Goal: Task Accomplishment & Management: Manage account settings

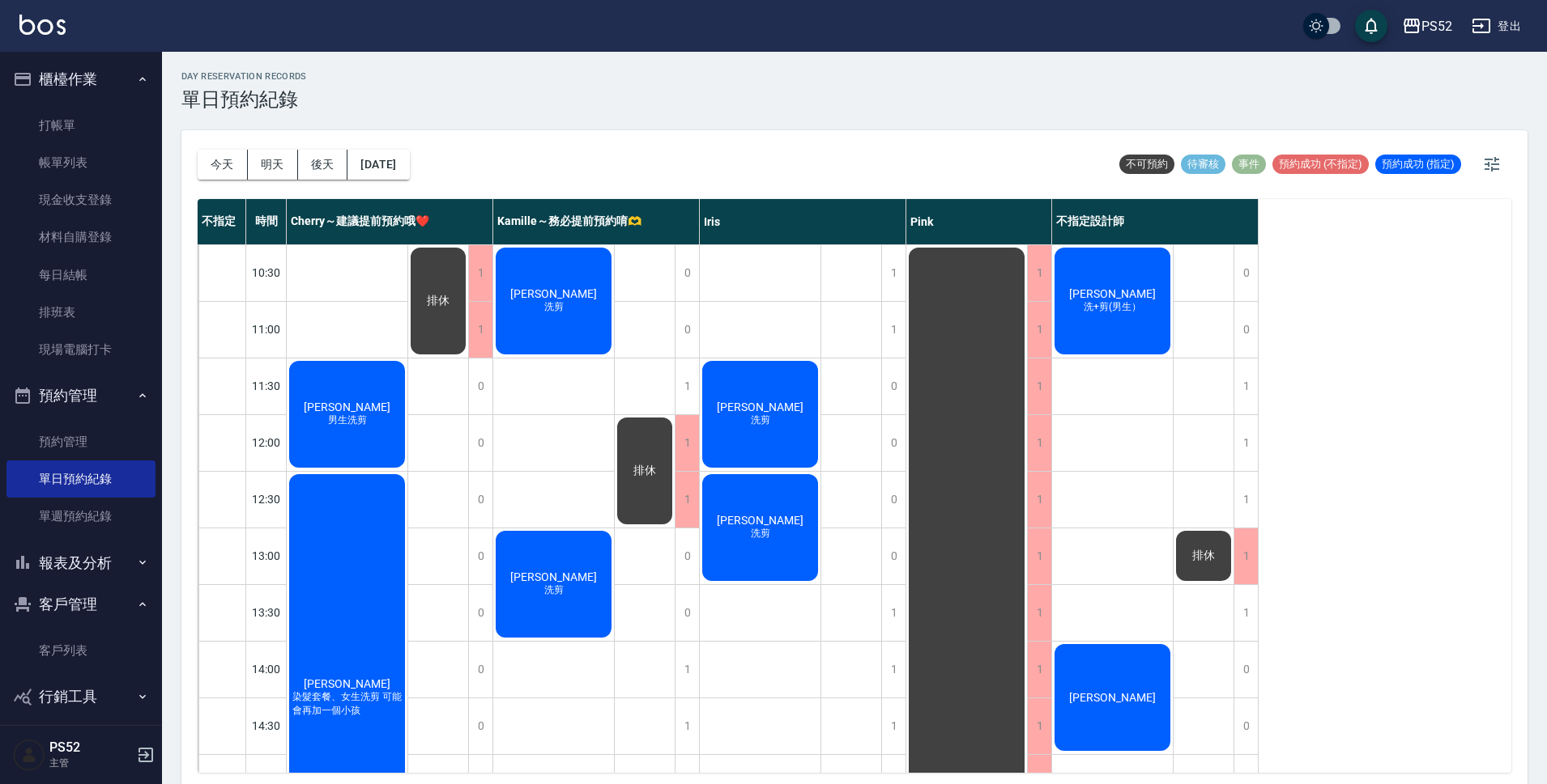
scroll to position [620, 0]
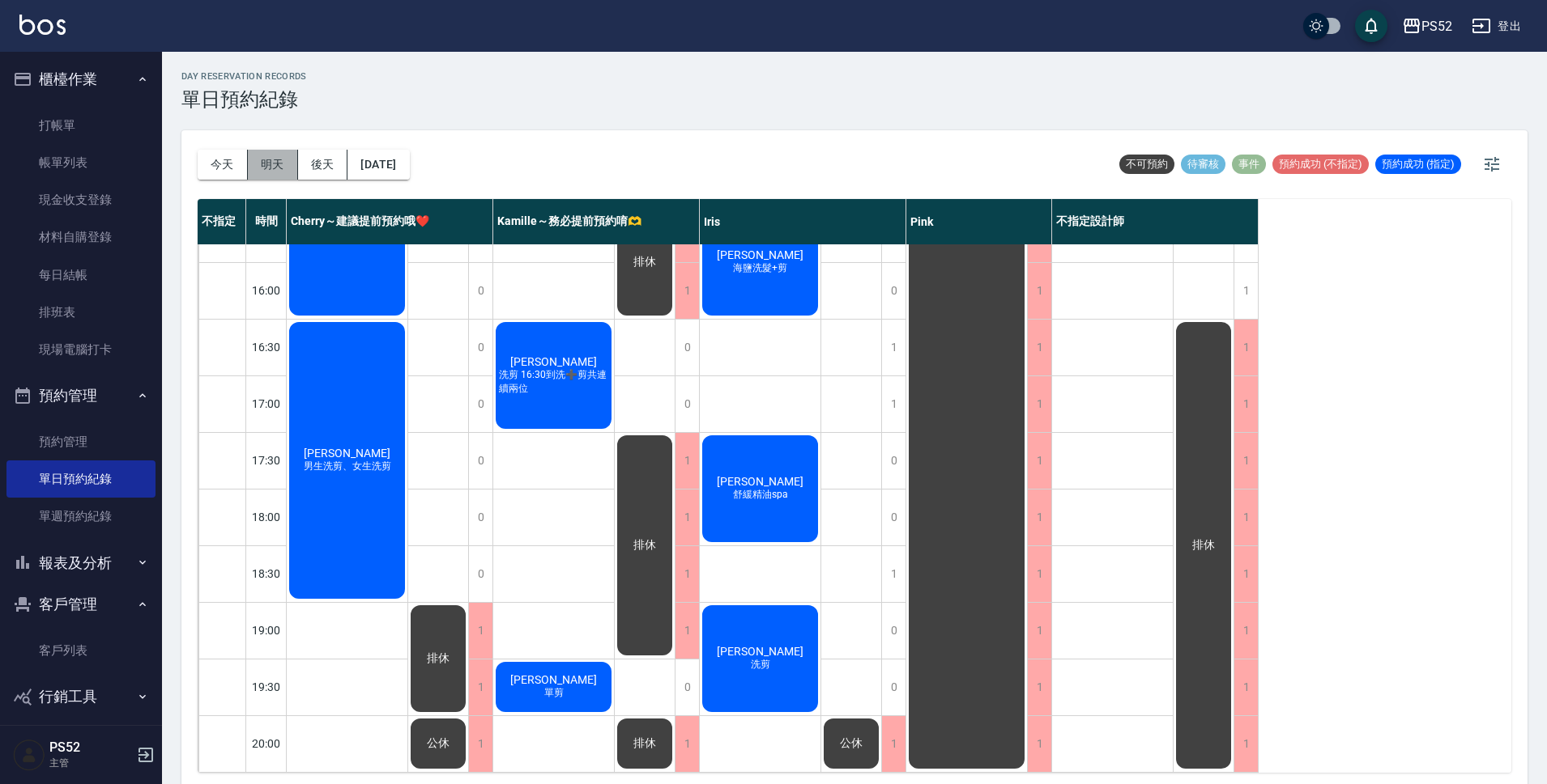
click at [262, 173] on button "明天" at bounding box center [272, 164] width 50 height 30
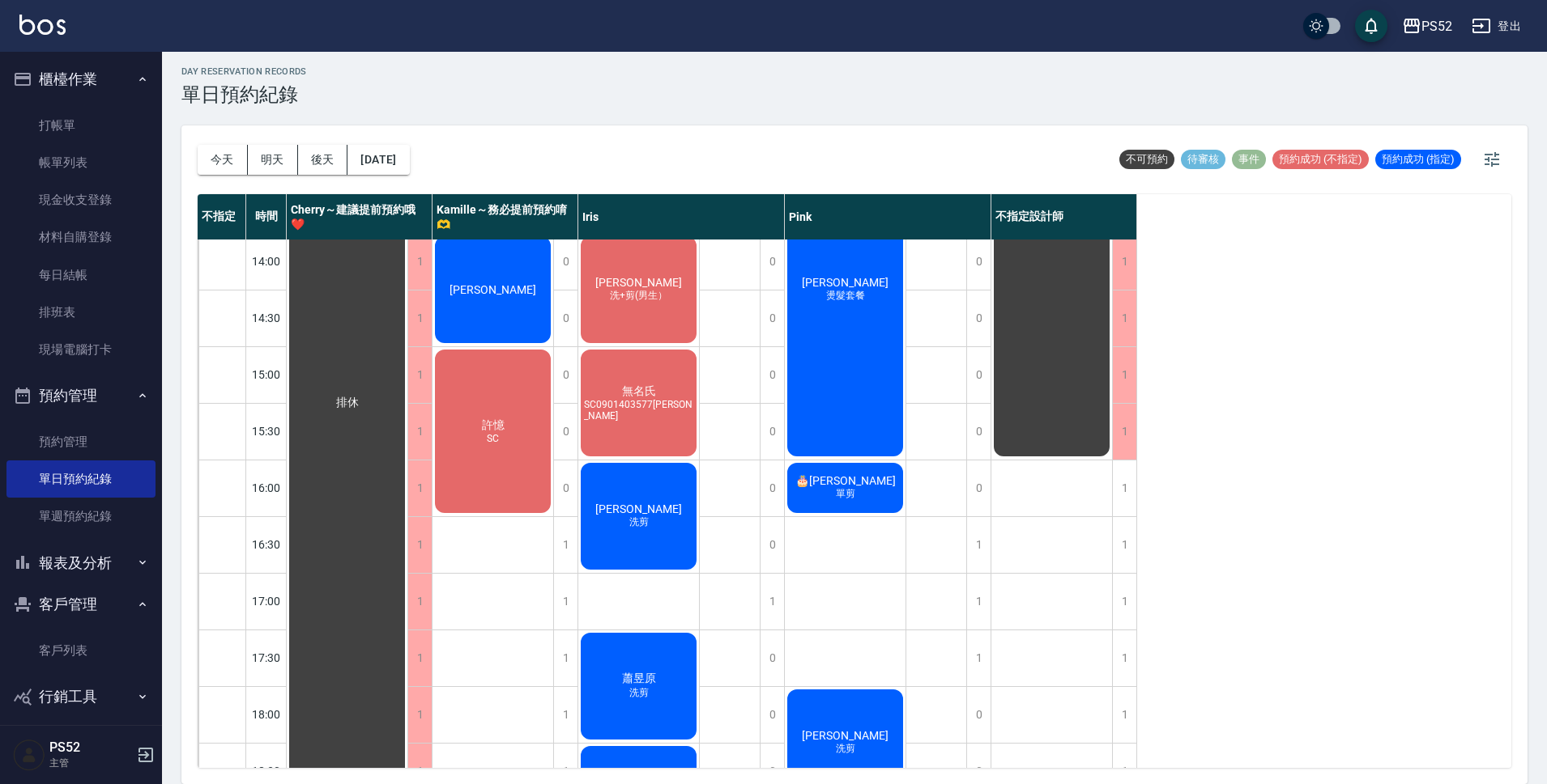
scroll to position [443, 0]
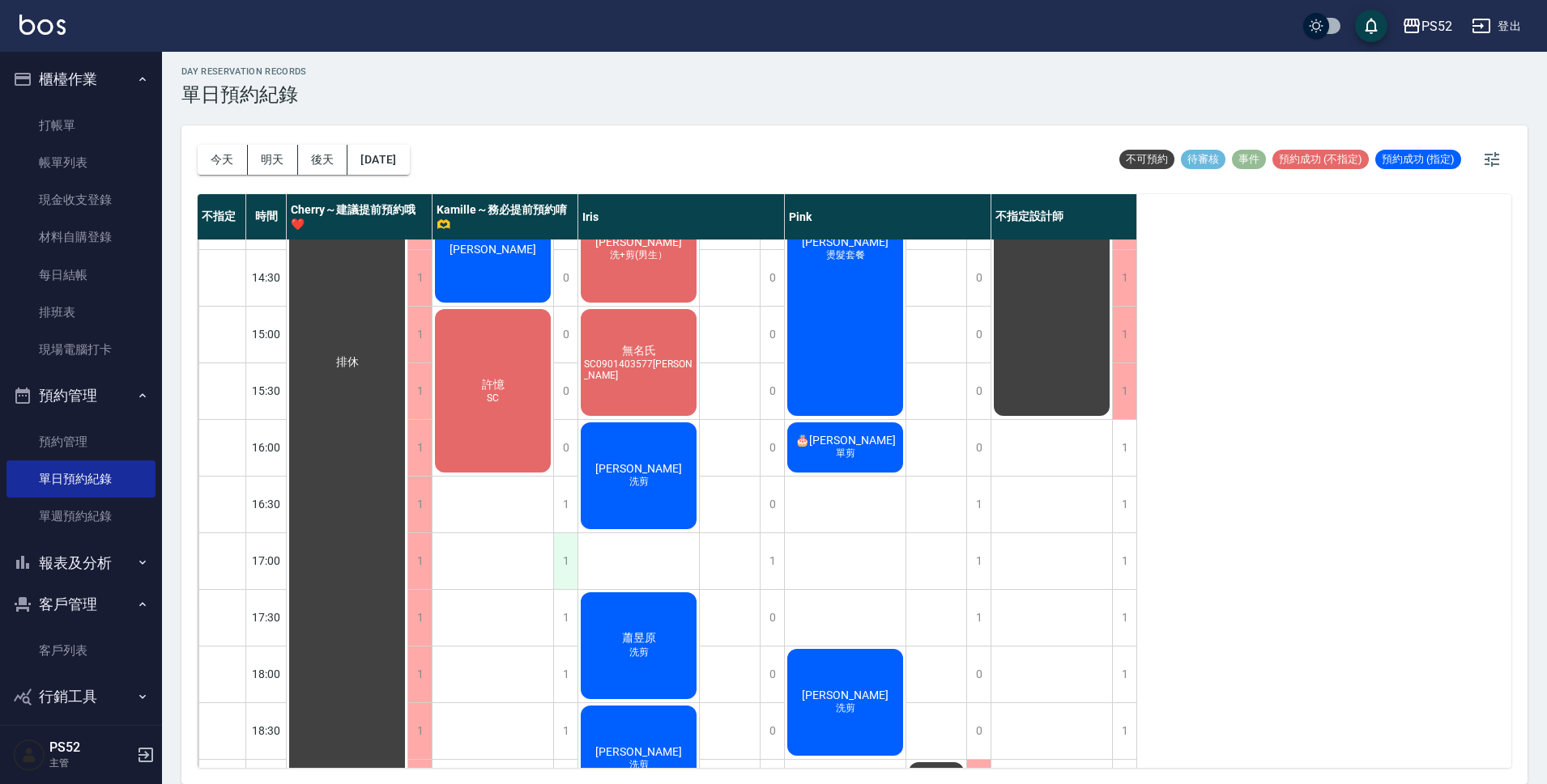
click at [566, 543] on div "1" at bounding box center [565, 561] width 24 height 55
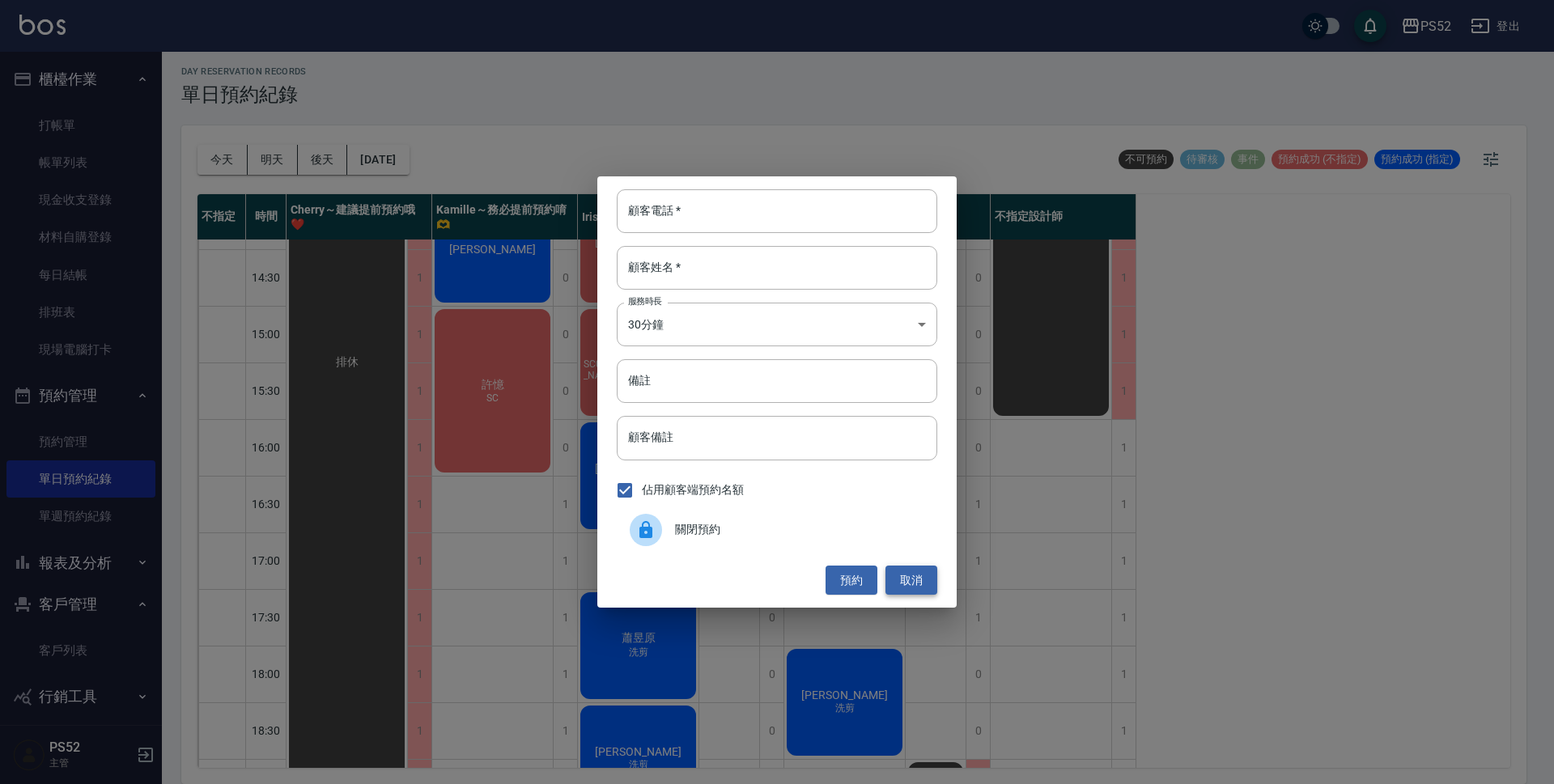
click at [925, 588] on button "取消" at bounding box center [911, 581] width 52 height 30
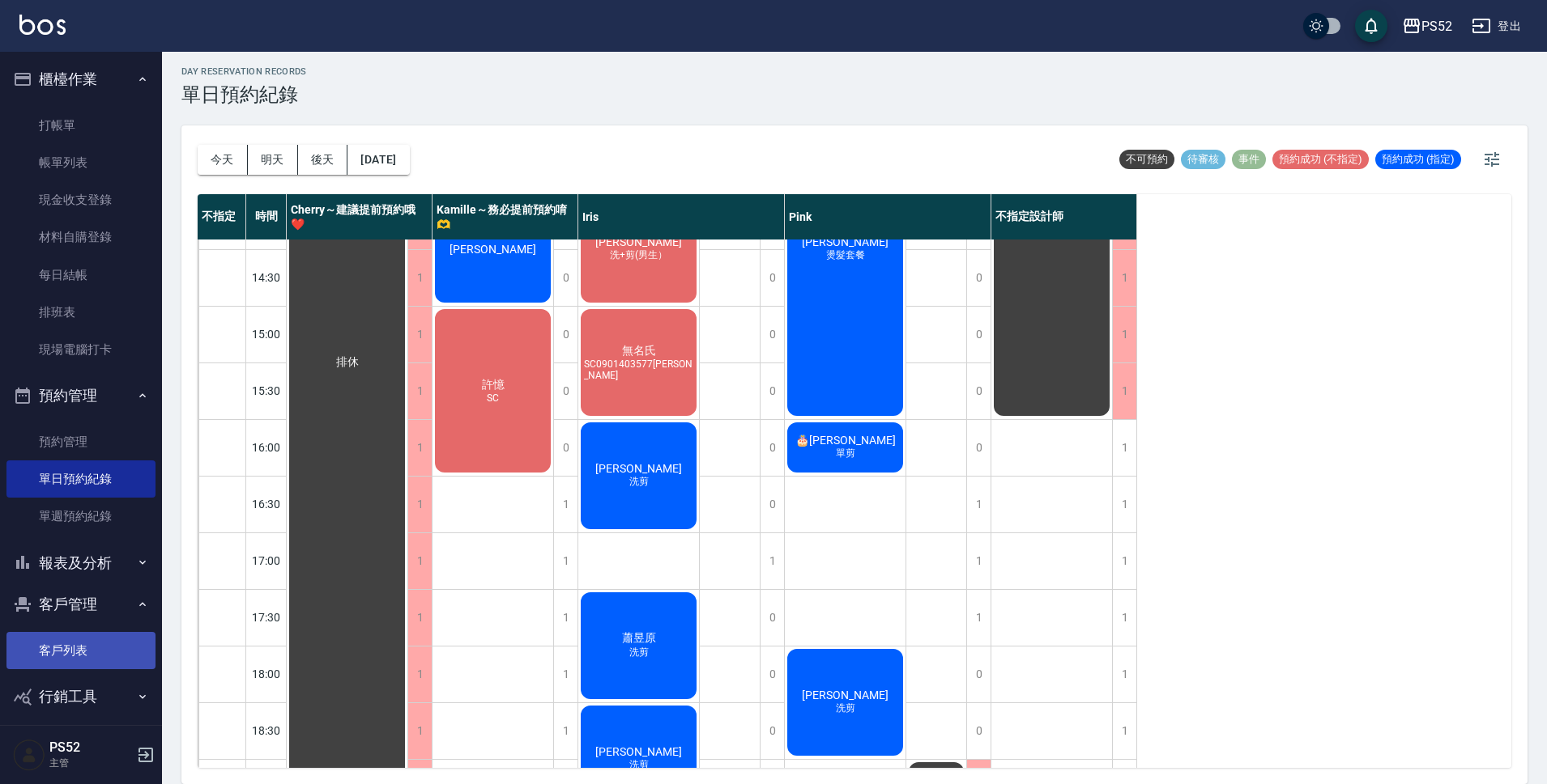
click at [64, 648] on link "客戶列表" at bounding box center [81, 651] width 149 height 38
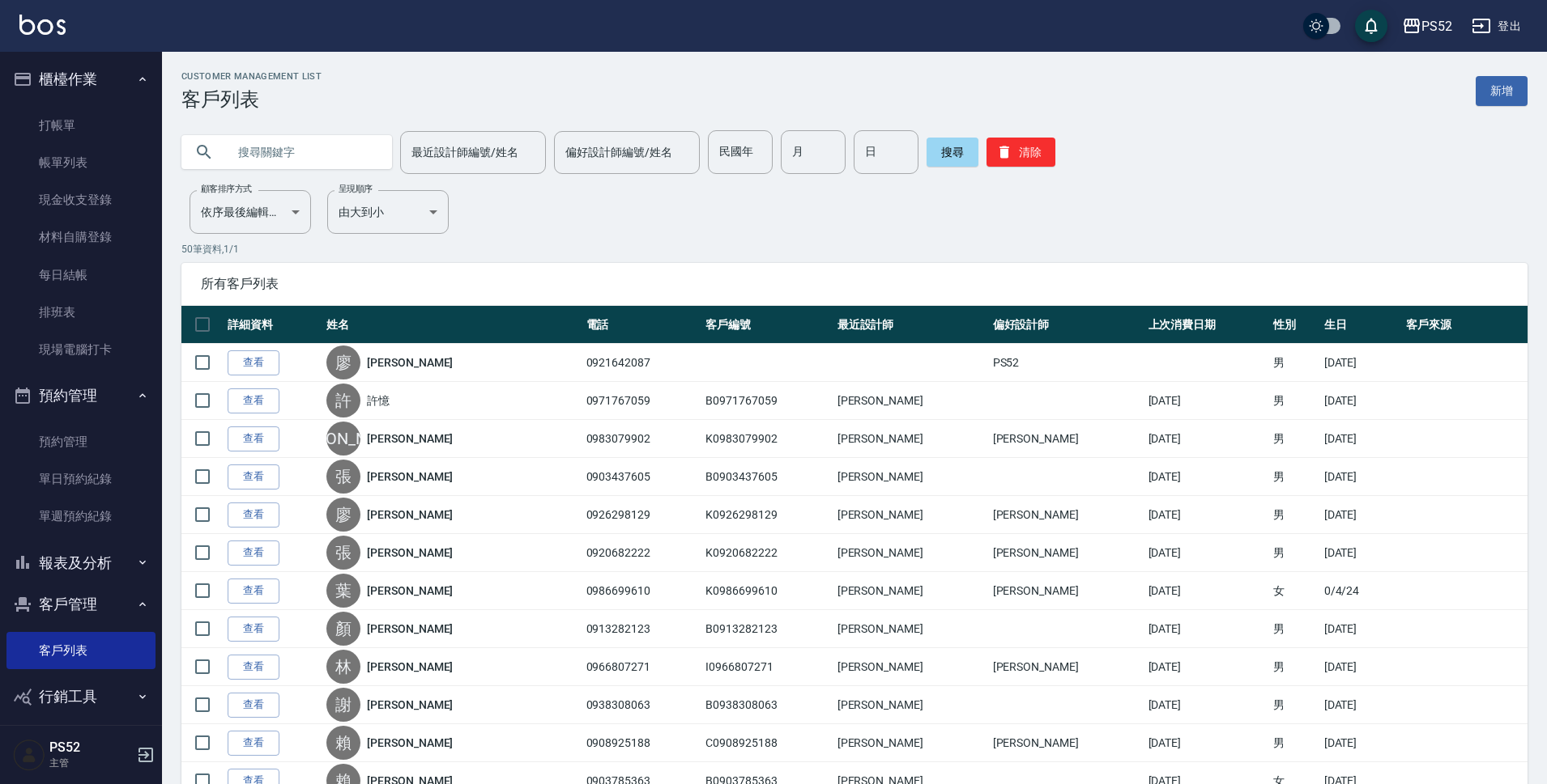
click at [288, 155] on input "text" at bounding box center [302, 152] width 152 height 44
type input "09216"
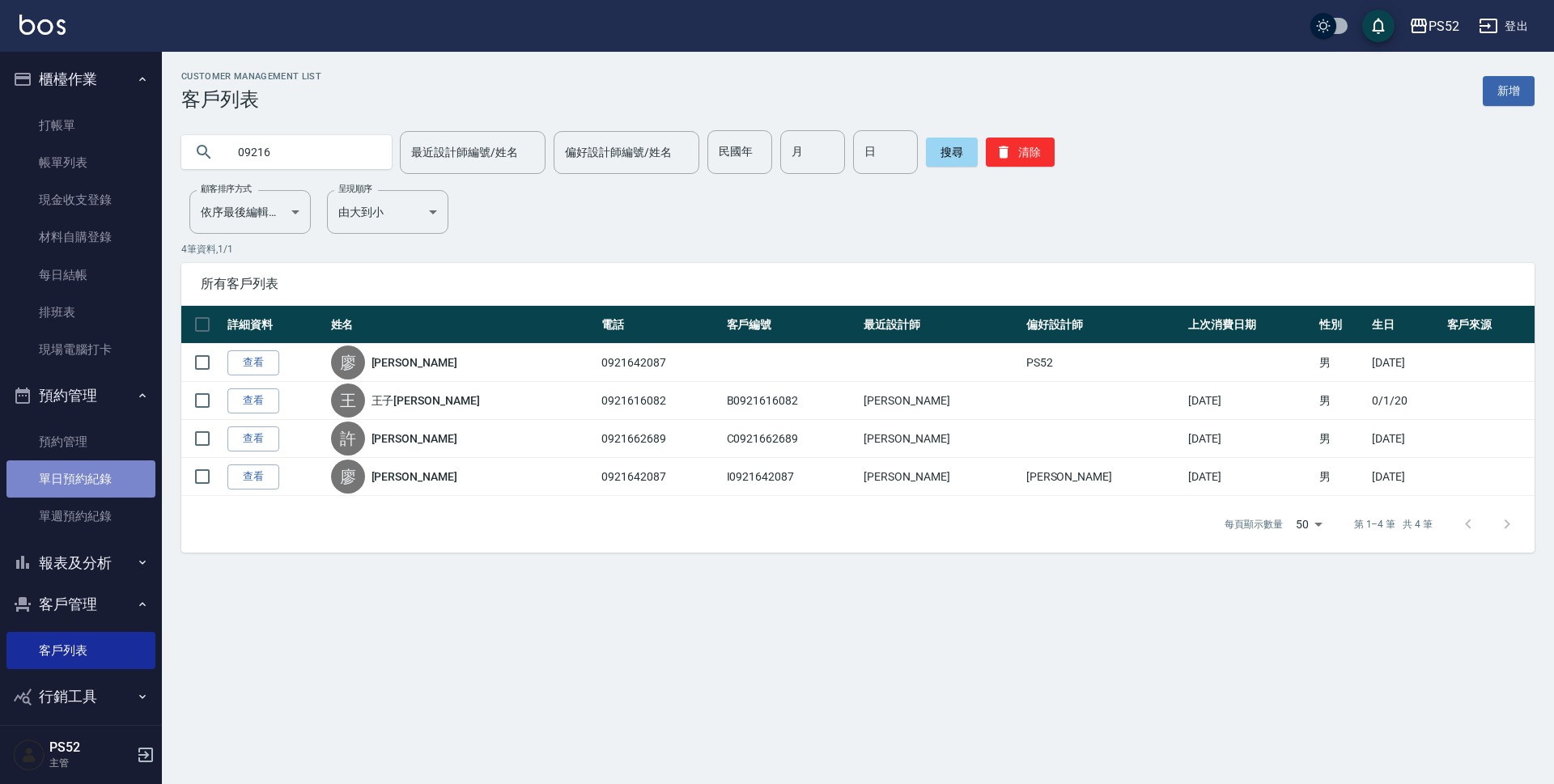
click at [120, 489] on link "單日預約紀錄" at bounding box center [81, 480] width 149 height 38
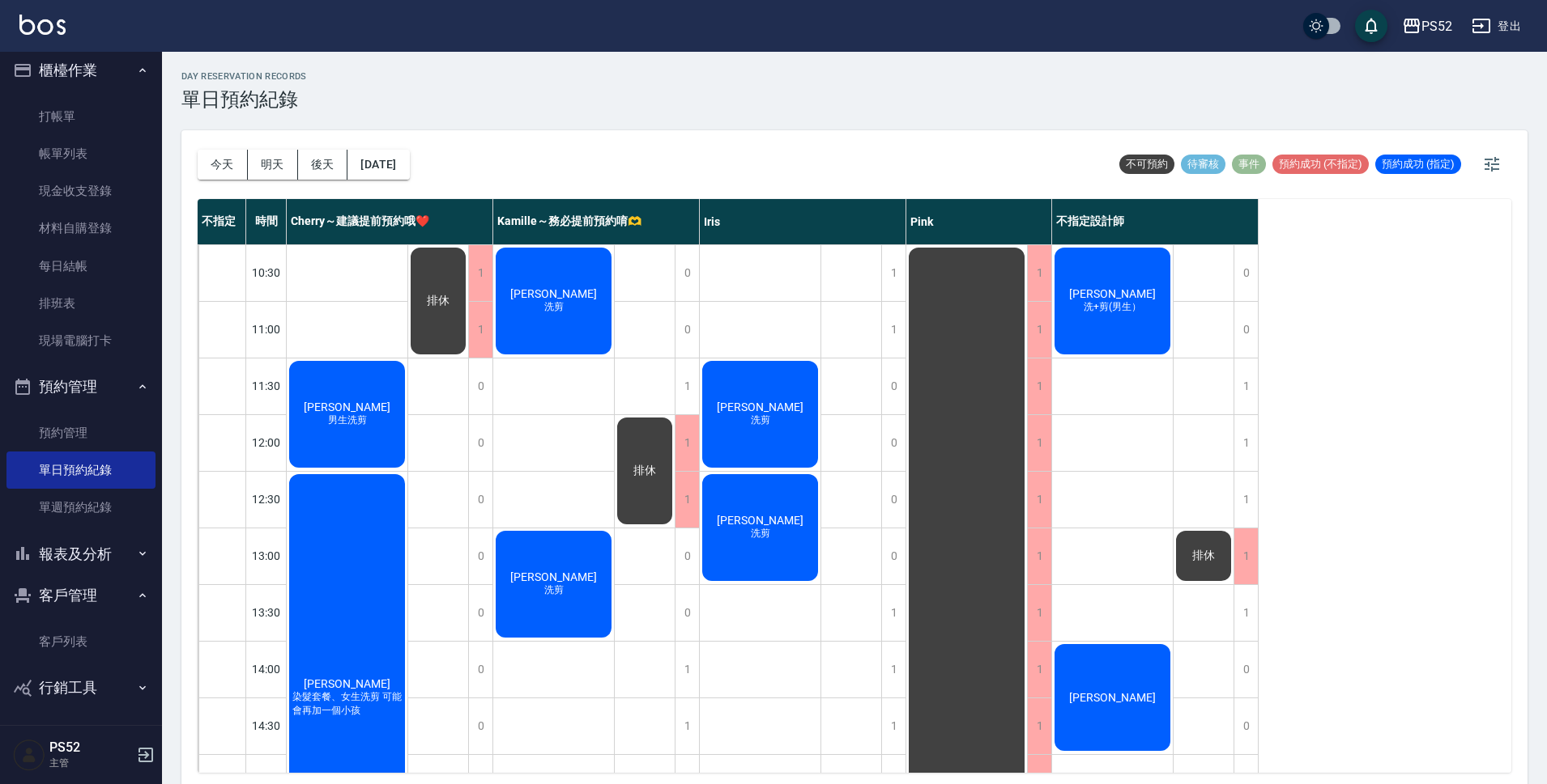
scroll to position [11, 0]
click at [279, 163] on button "明天" at bounding box center [272, 164] width 50 height 30
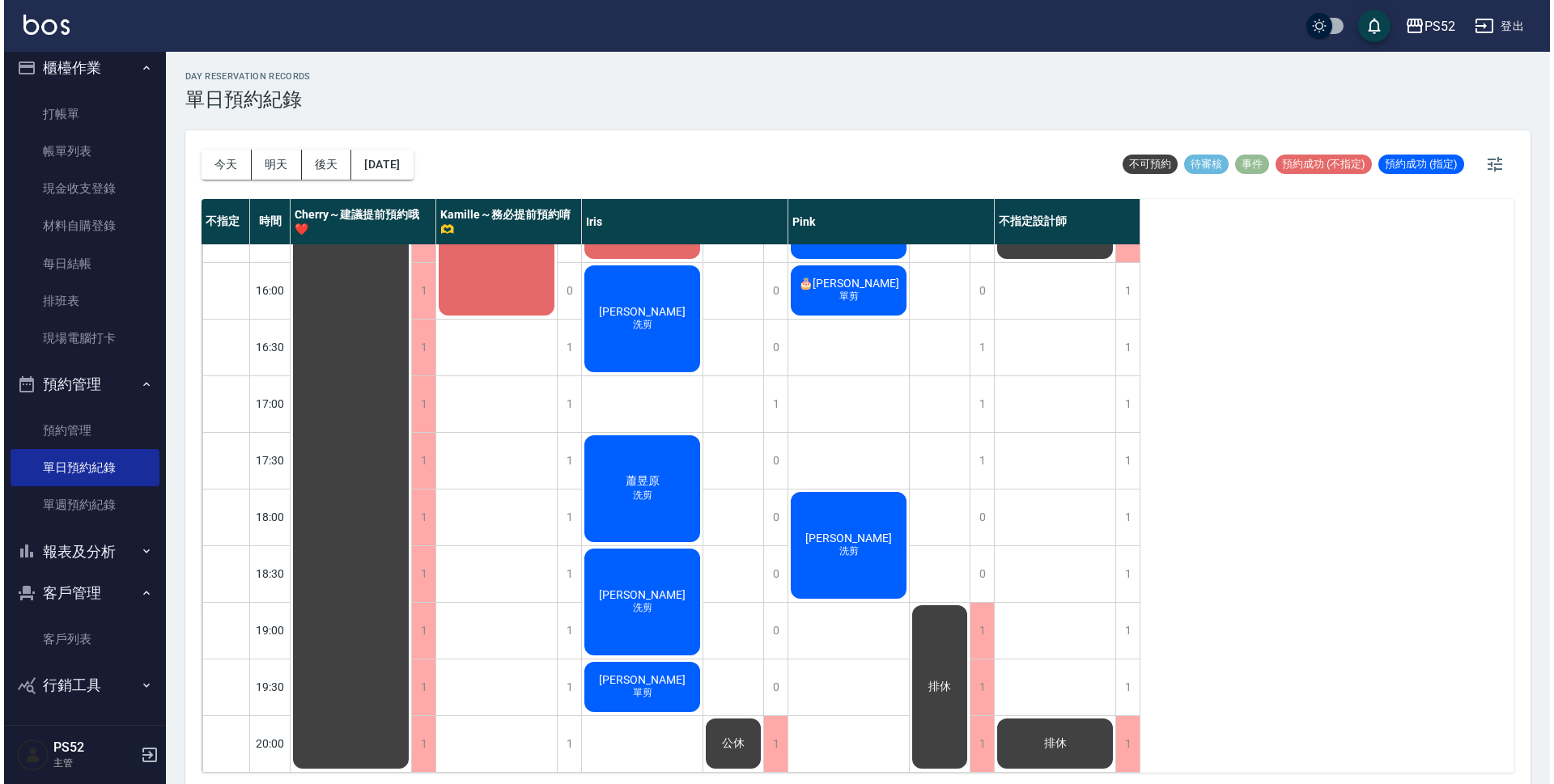
scroll to position [620, 0]
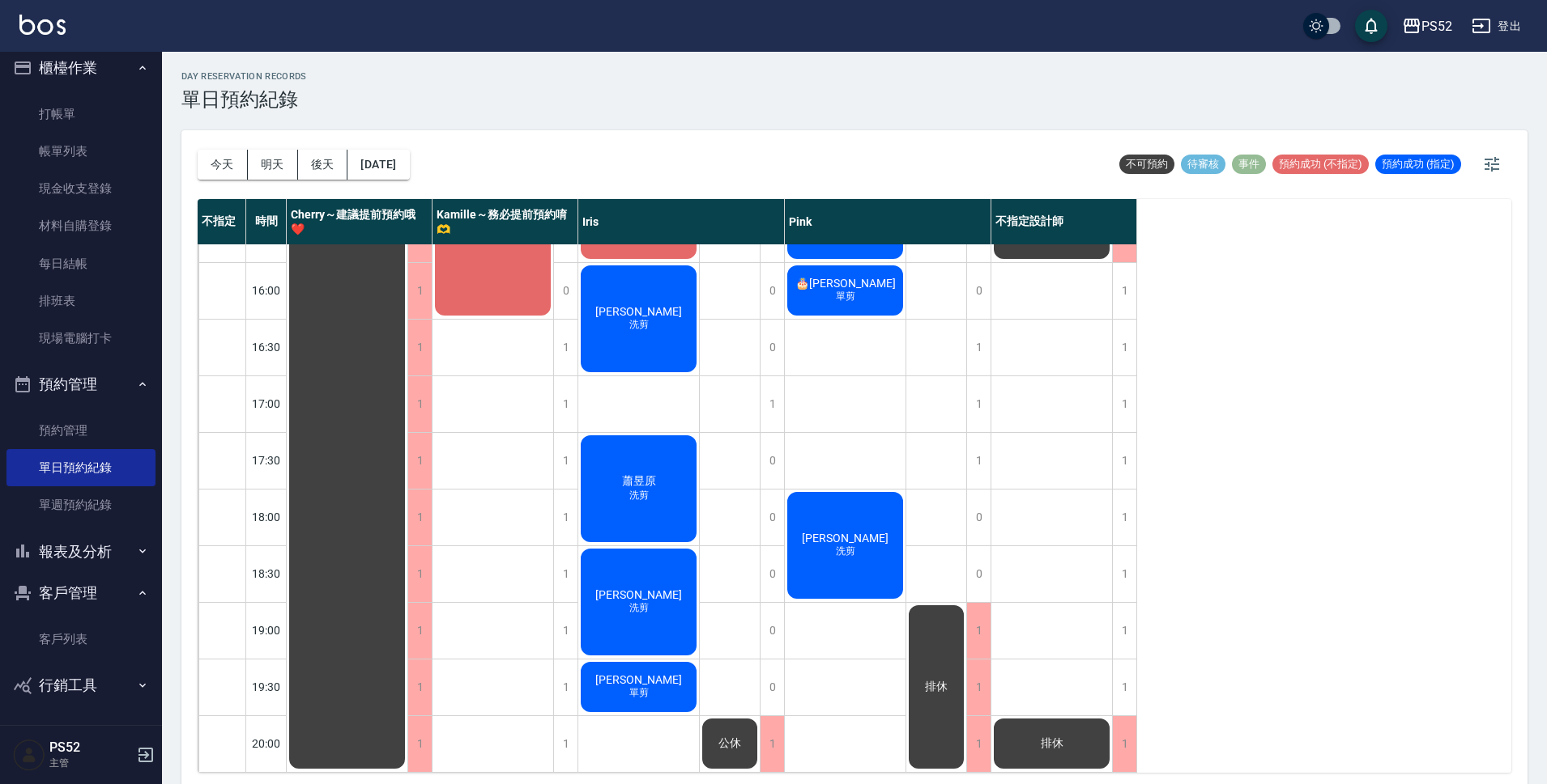
click at [408, 318] on div "[PERSON_NAME]剪" at bounding box center [347, 205] width 120 height 1131
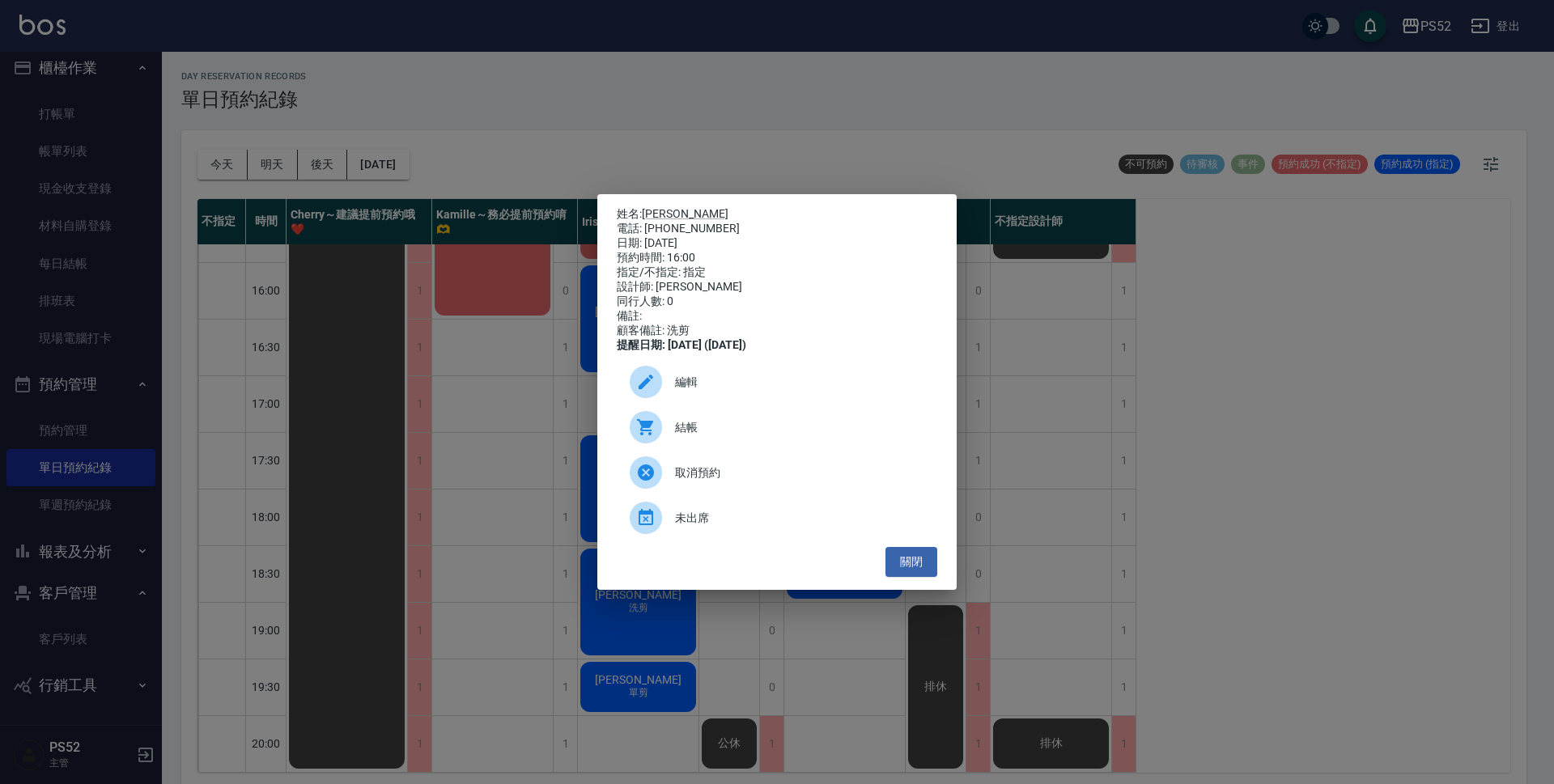
click at [731, 400] on div "編輯" at bounding box center [777, 382] width 320 height 45
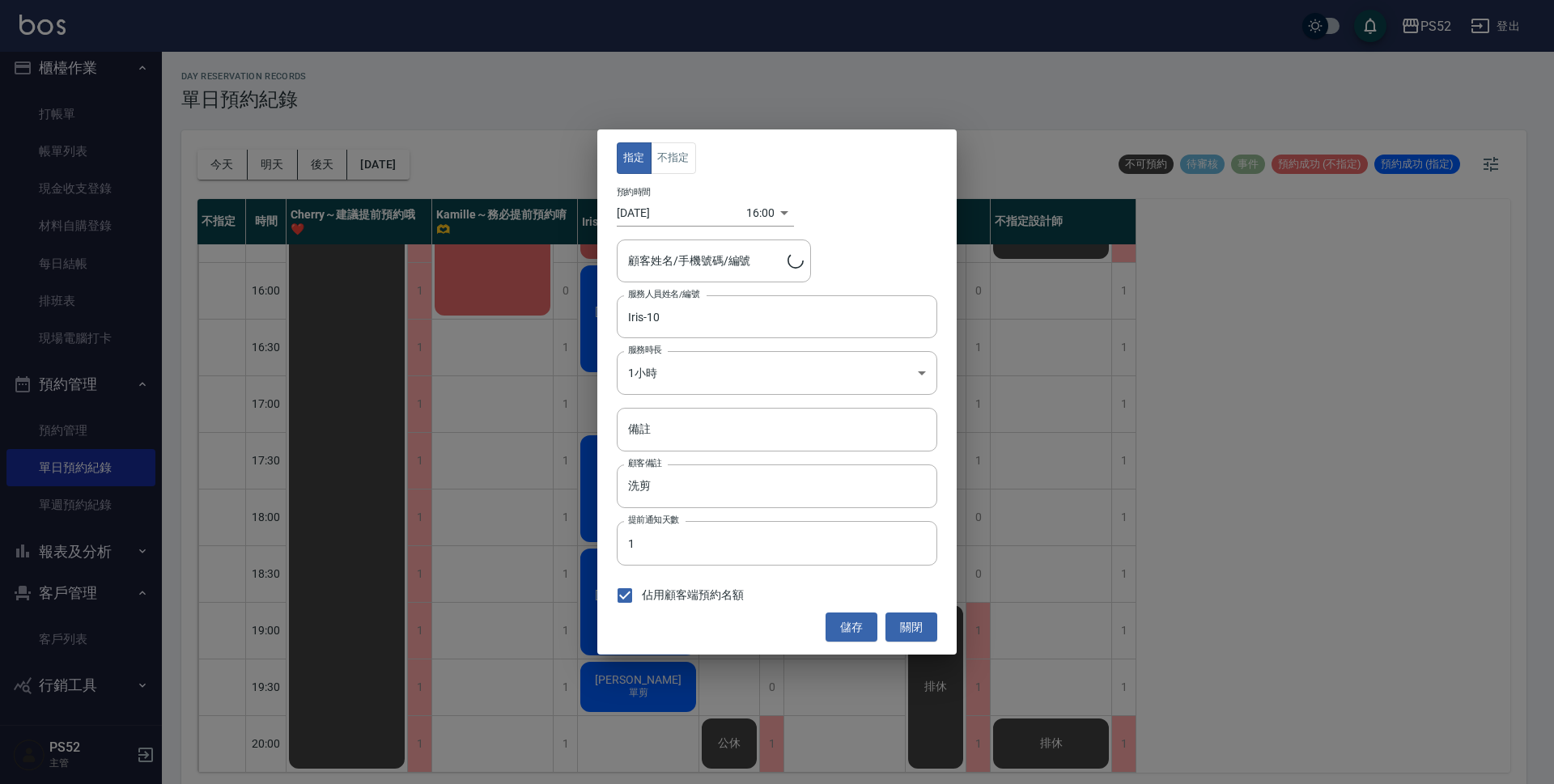
type input "[PERSON_NAME]/0921642087"
click at [790, 264] on icon "Clear" at bounding box center [793, 260] width 16 height 16
click at [705, 261] on input "顧客姓名/手機號碼/編號" at bounding box center [714, 261] width 179 height 28
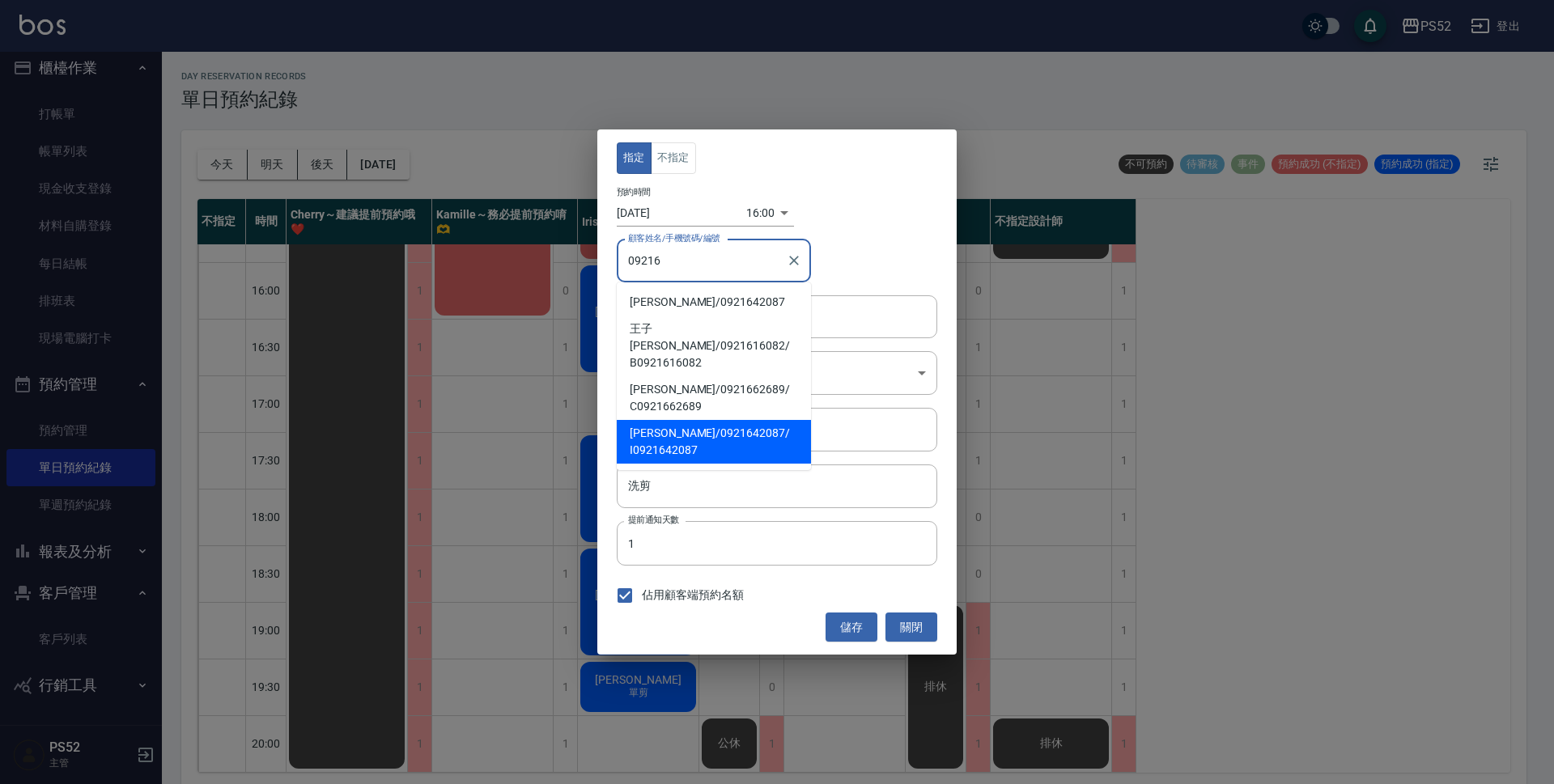
click at [696, 420] on span "[PERSON_NAME]/ 0921642087 / I0921642087" at bounding box center [714, 441] width 194 height 44
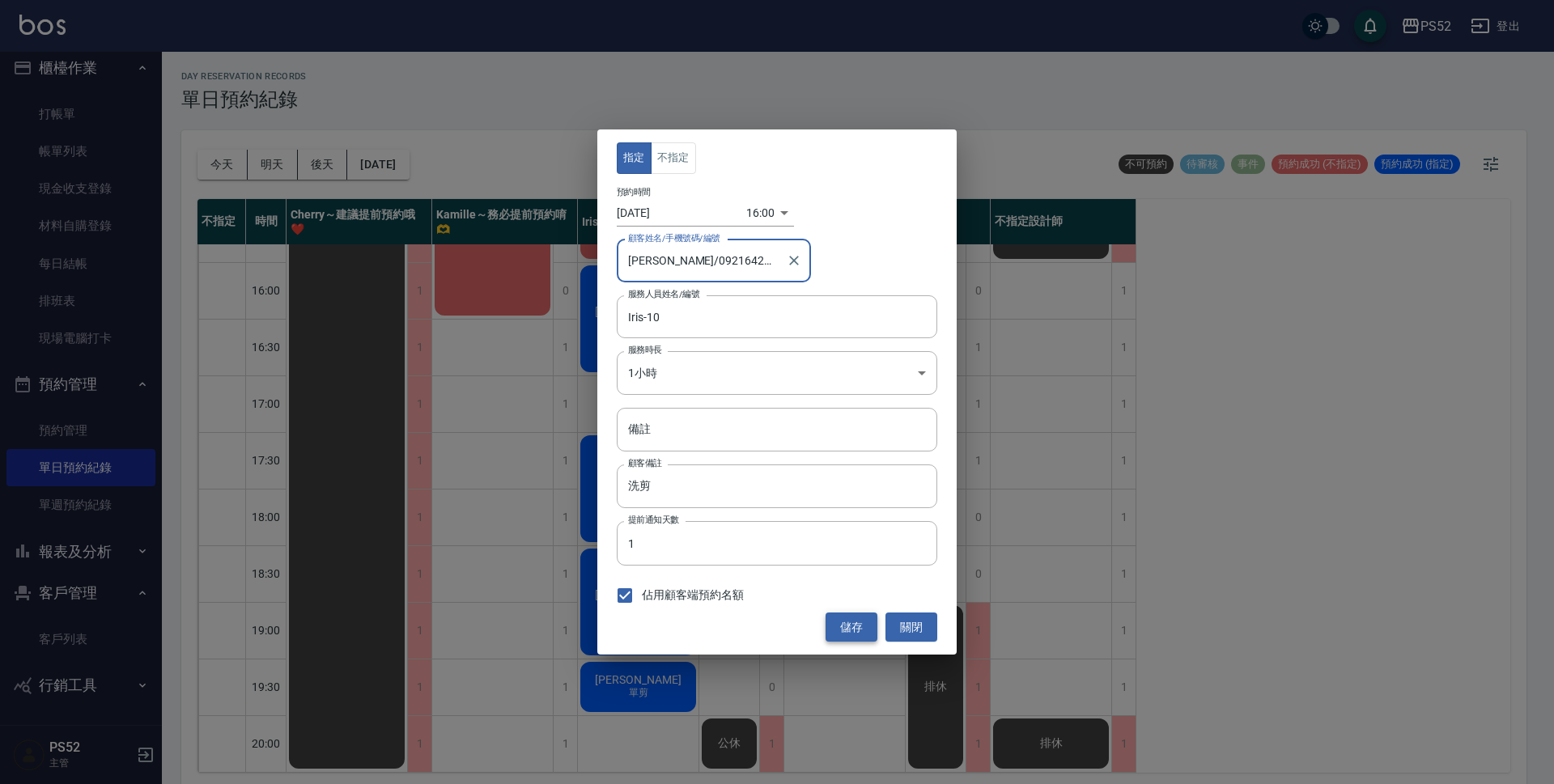
type input "[PERSON_NAME]/0921642087/I0921642087"
click at [843, 630] on button "儲存" at bounding box center [851, 628] width 52 height 30
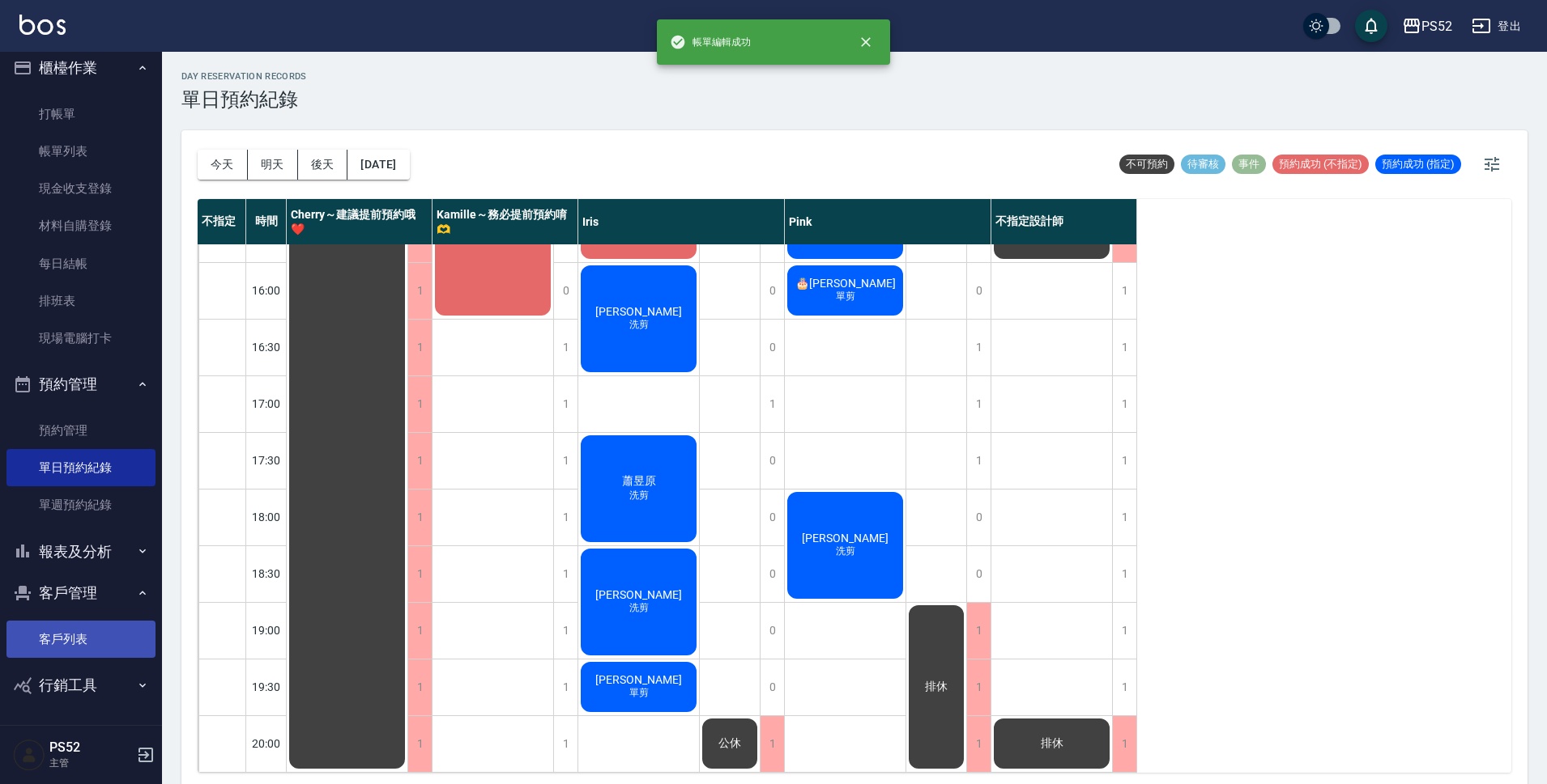
click at [97, 635] on link "客戶列表" at bounding box center [81, 639] width 149 height 38
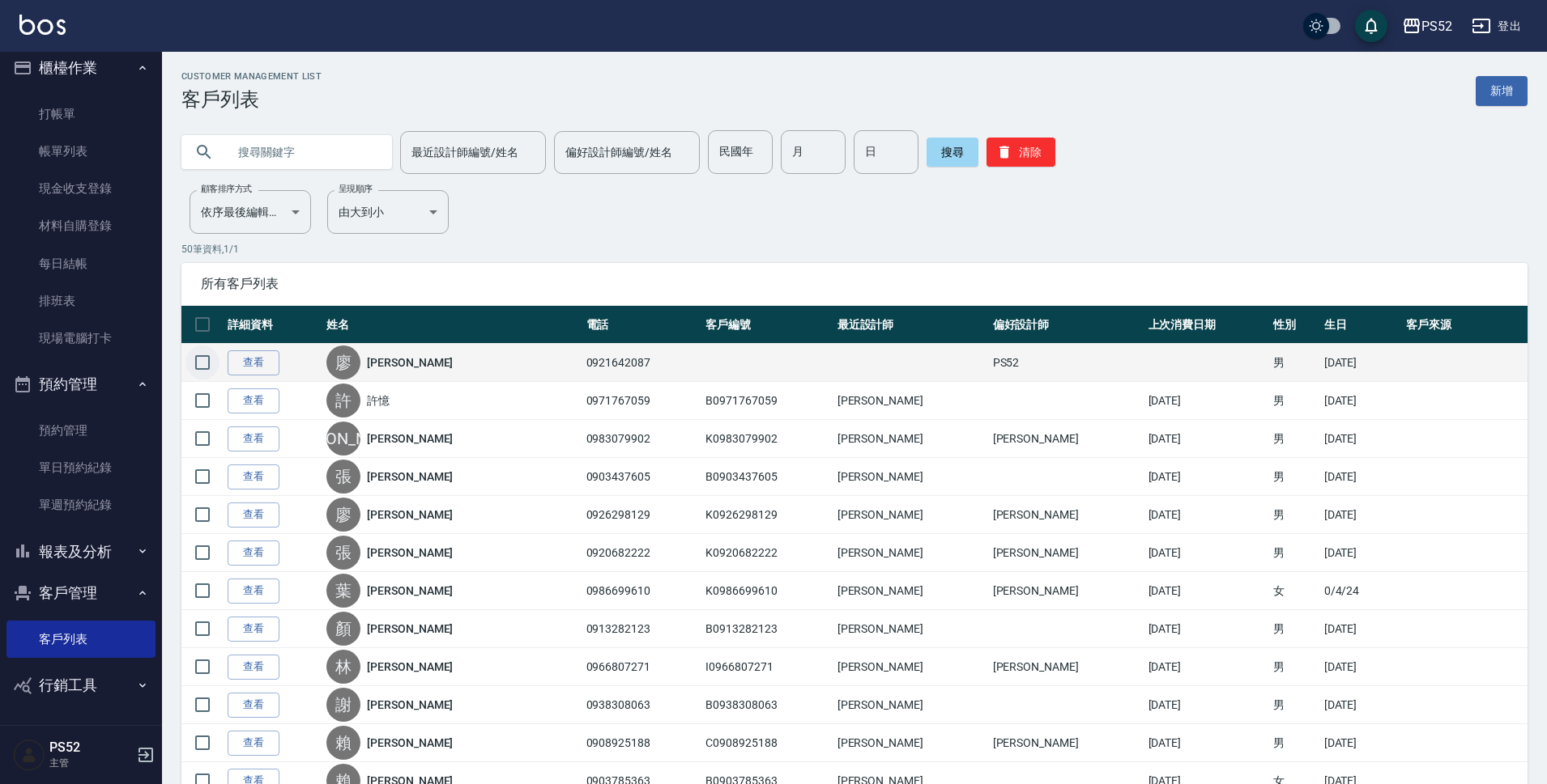
click at [204, 362] on input "checkbox" at bounding box center [202, 362] width 34 height 34
checkbox input "true"
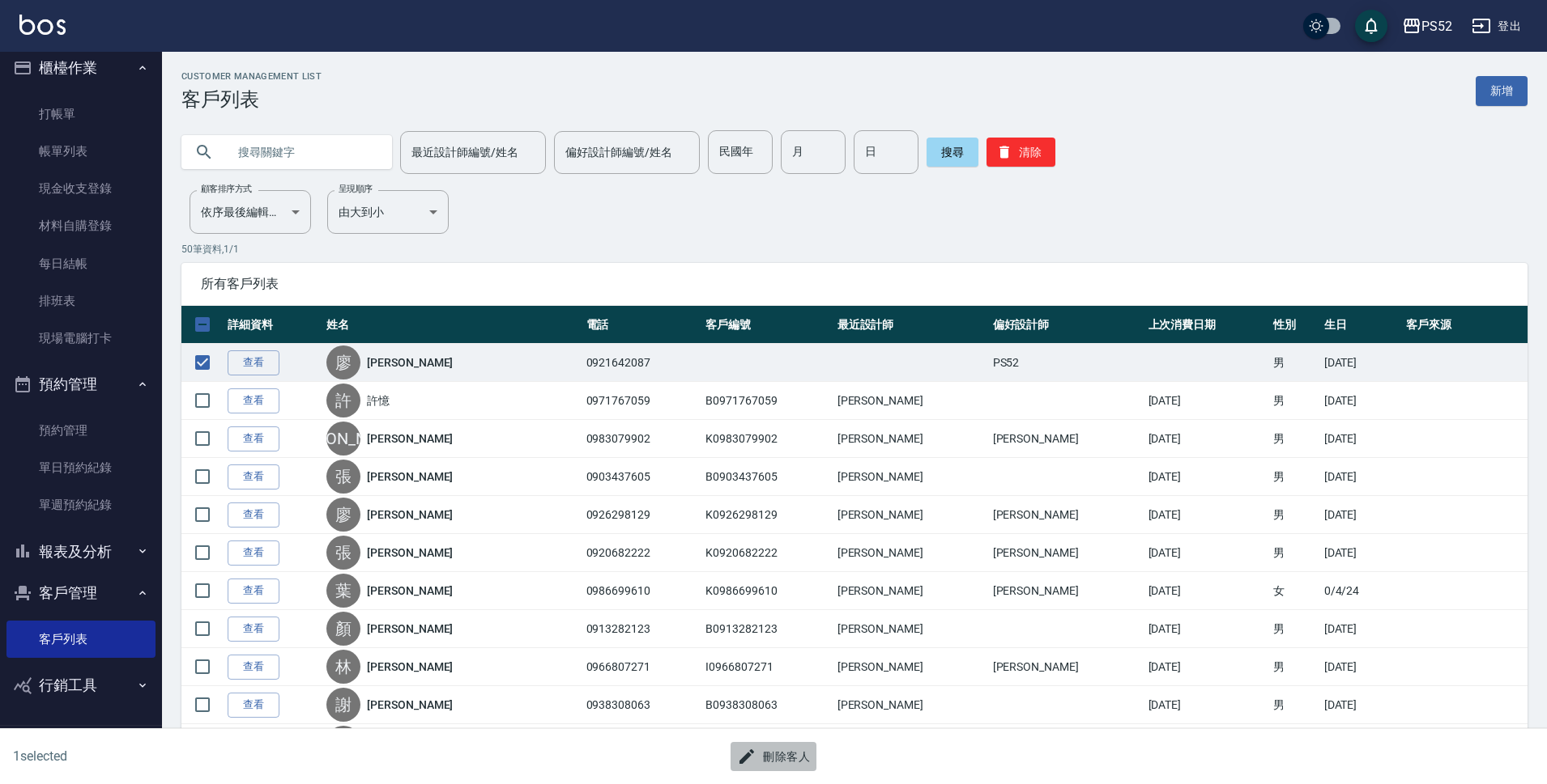
click at [789, 760] on button "刪除客人" at bounding box center [773, 758] width 85 height 30
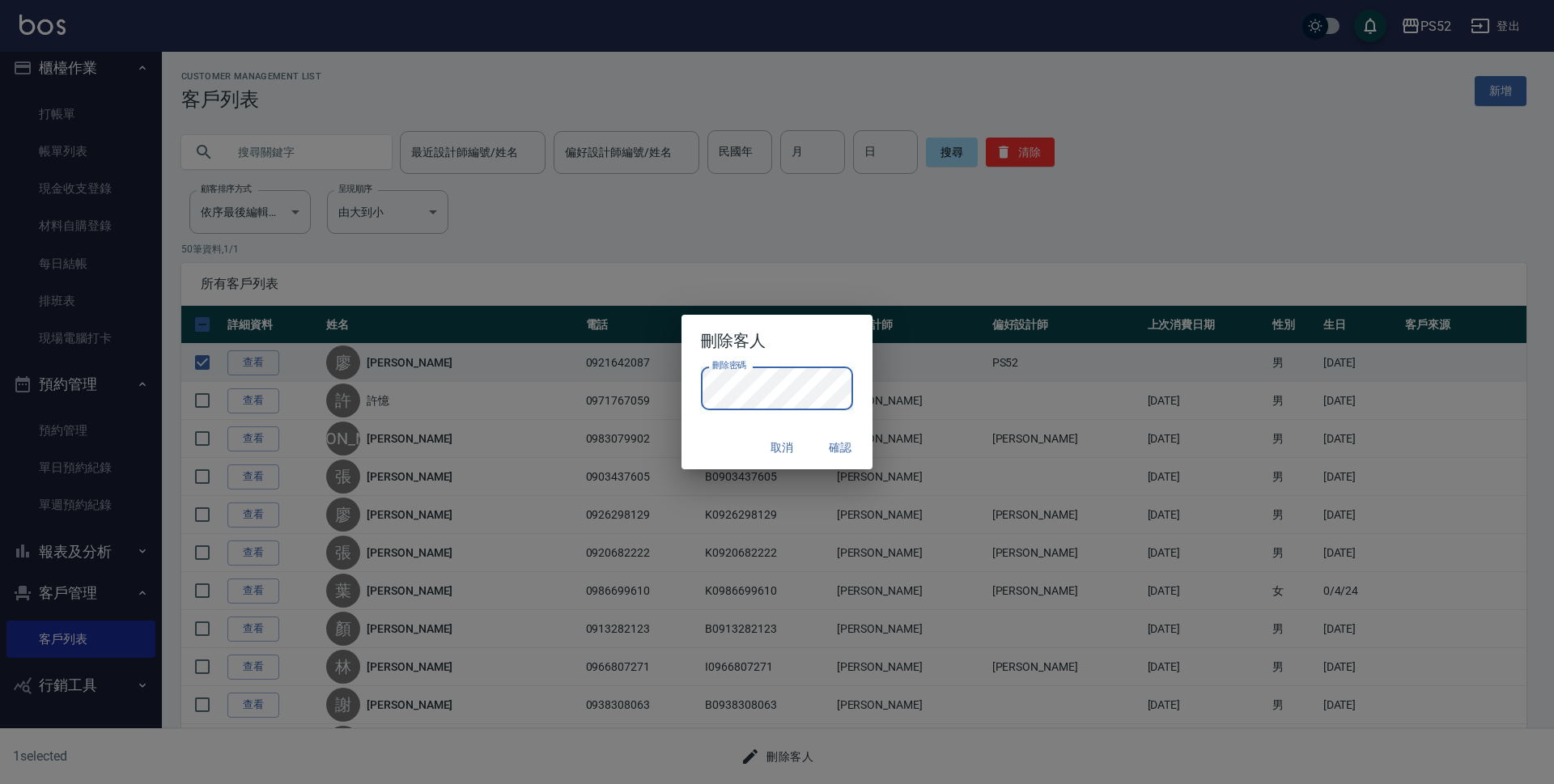
click at [846, 443] on button "確認" at bounding box center [839, 448] width 52 height 30
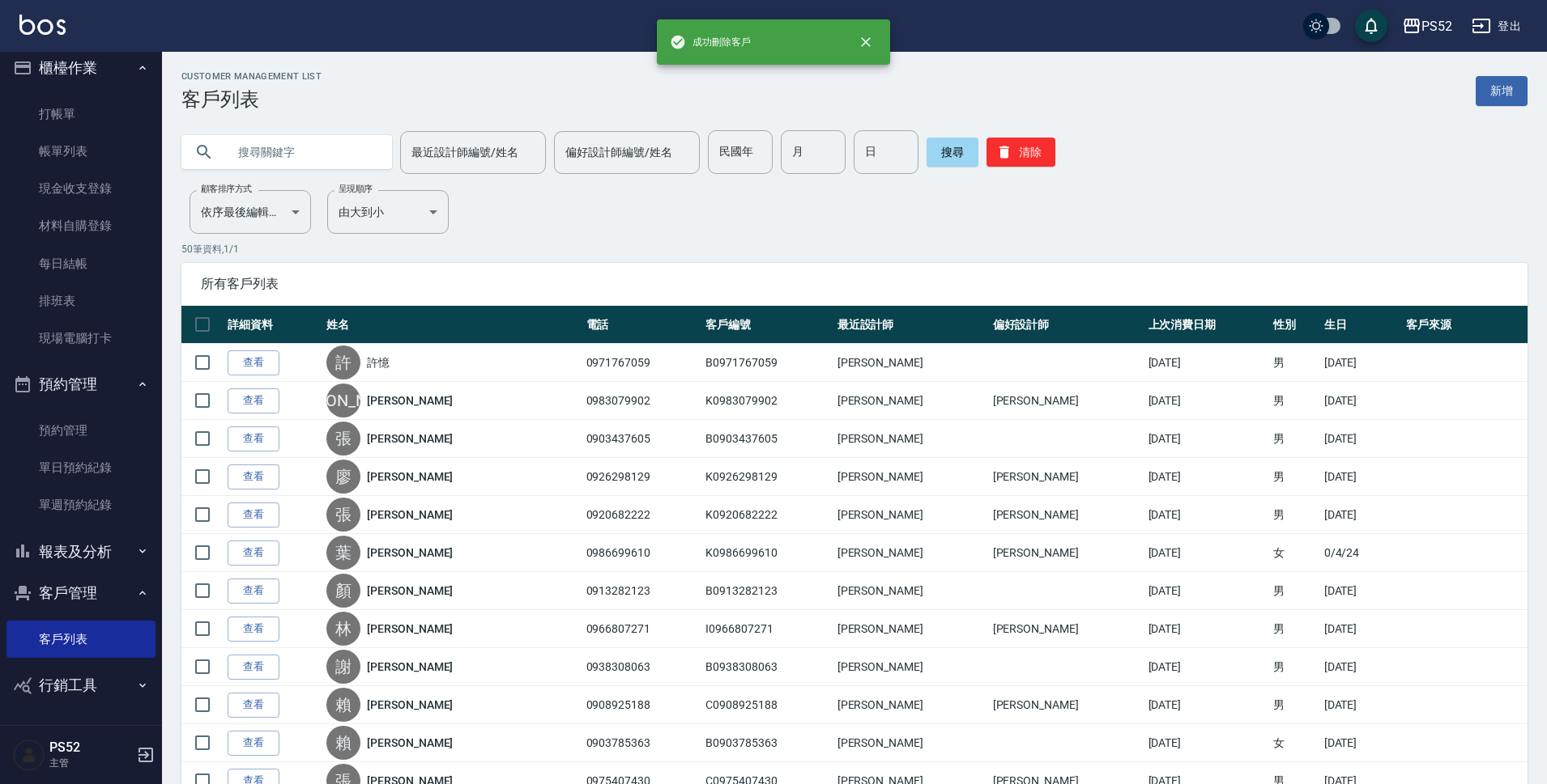
click at [321, 152] on input "text" at bounding box center [302, 152] width 152 height 44
type input "091101"
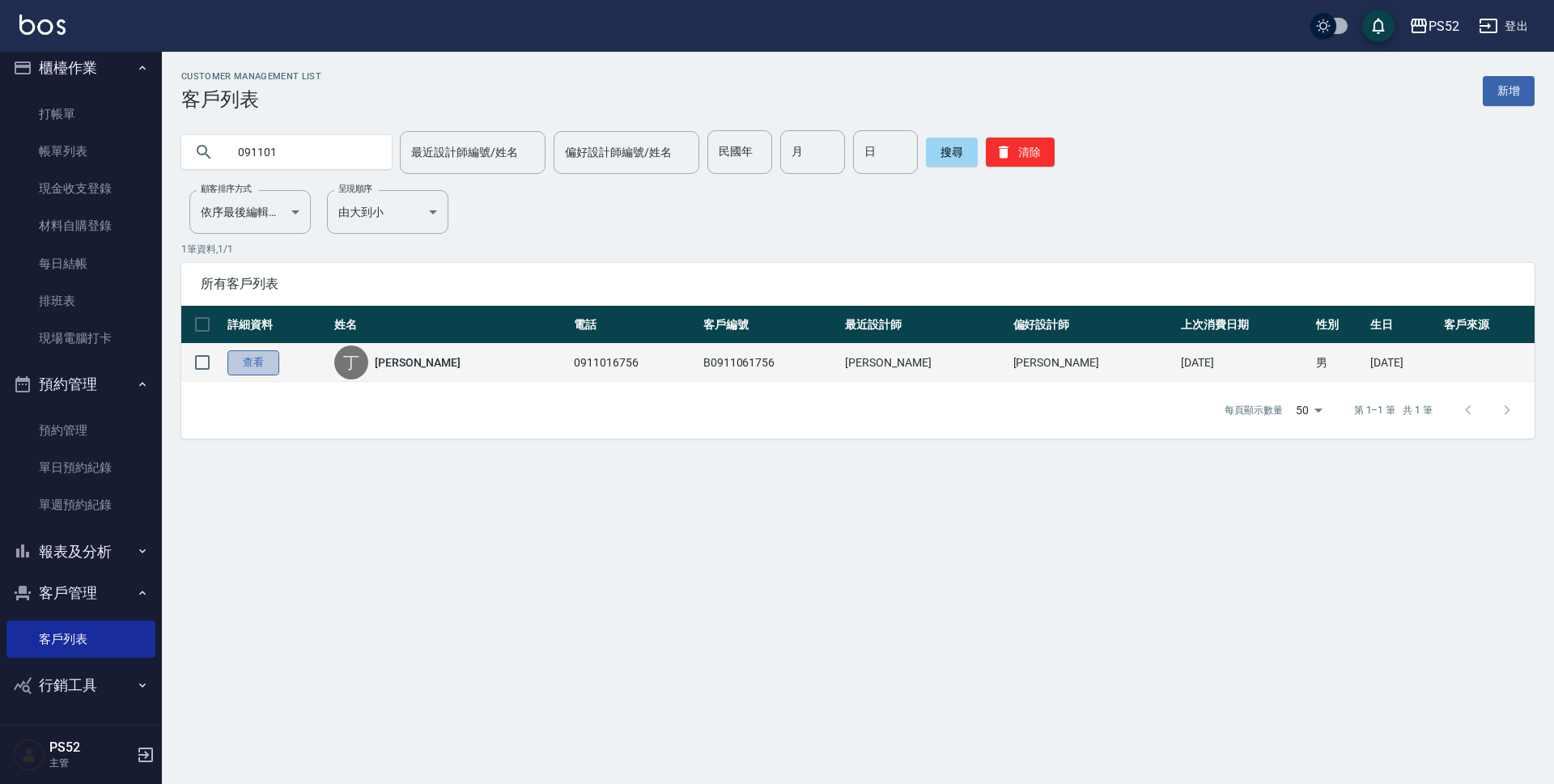
click at [274, 361] on link "查看" at bounding box center [253, 362] width 52 height 25
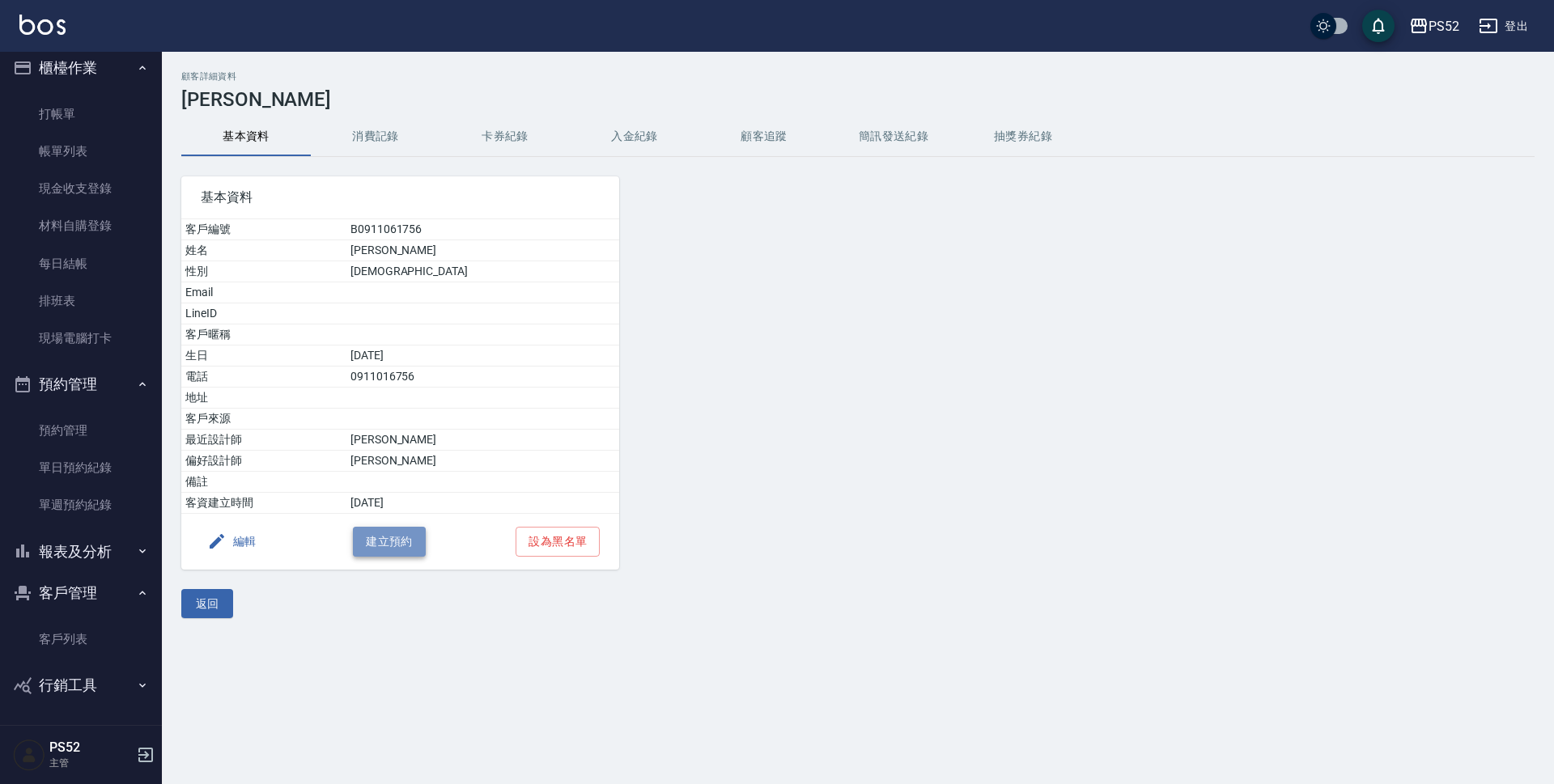
click at [363, 547] on button "建立預約" at bounding box center [390, 542] width 73 height 30
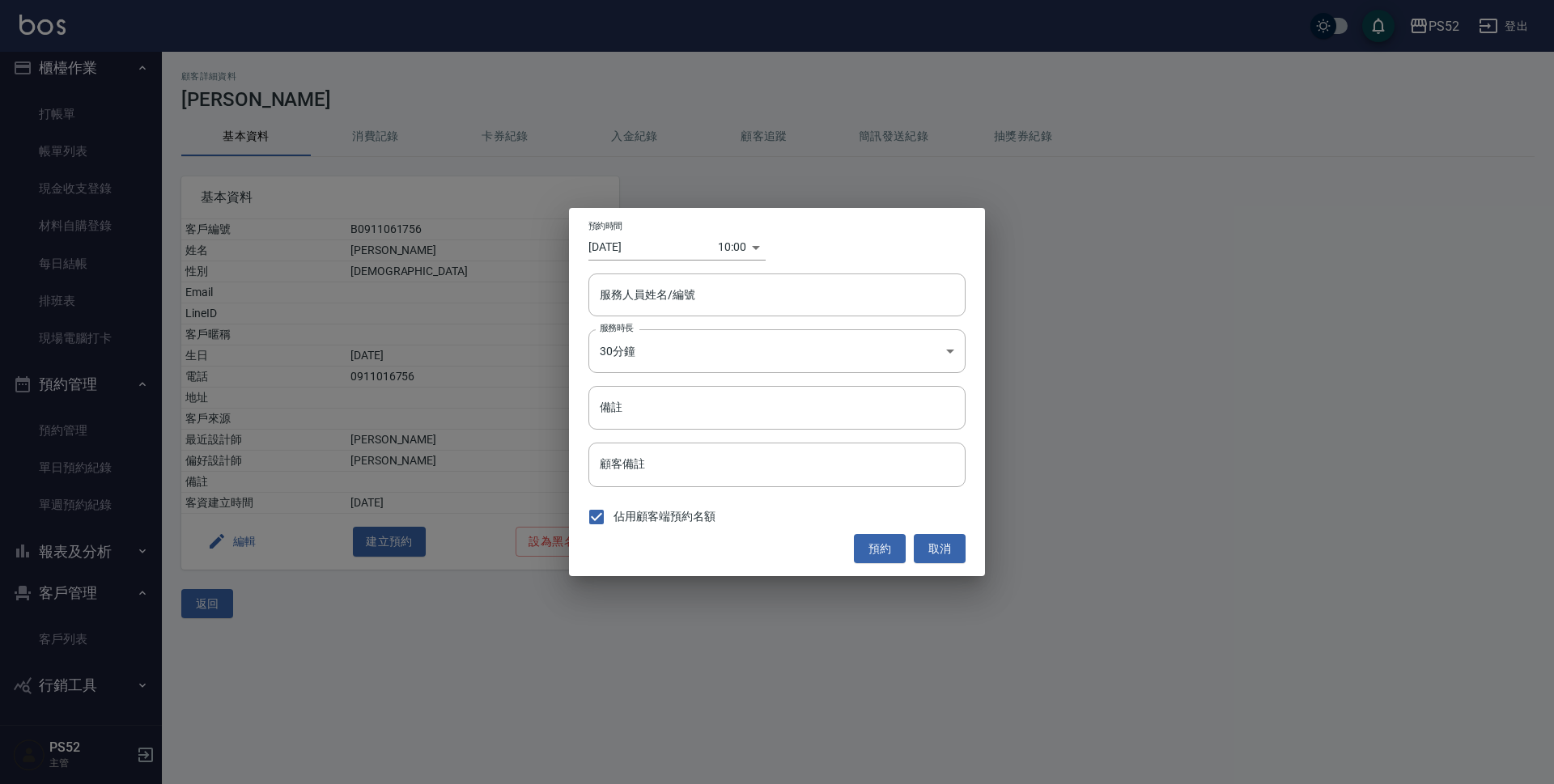
click at [729, 238] on body "PS52 登出 櫃檯作業 打帳單 帳單列表 現金收支登錄 材料自購登錄 每日結帳 排班表 現場電腦打卡 預約管理 預約管理 單日預約紀錄 單週預約紀錄 報表及…" at bounding box center [777, 392] width 1554 height 784
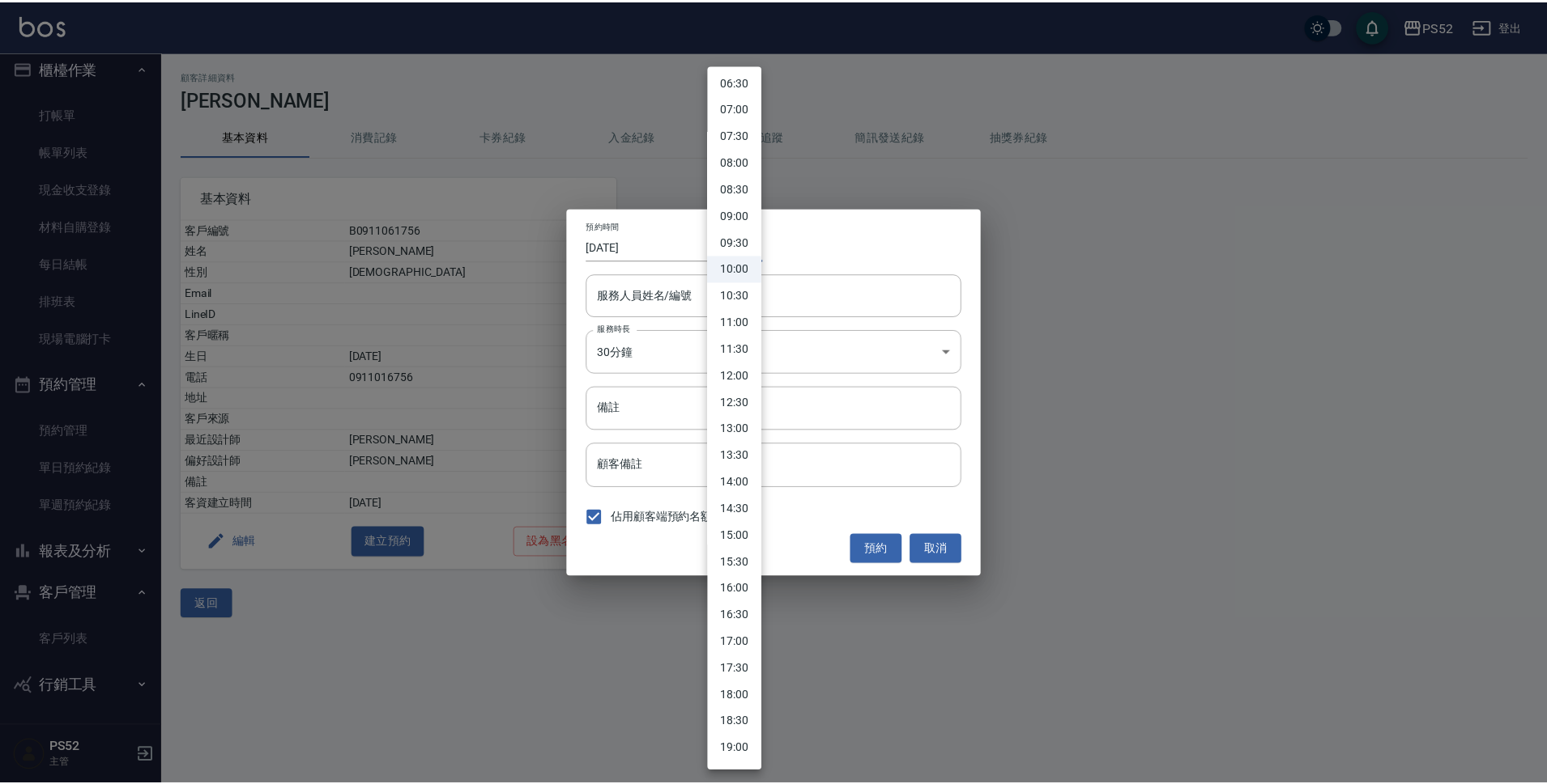
scroll to position [378, 0]
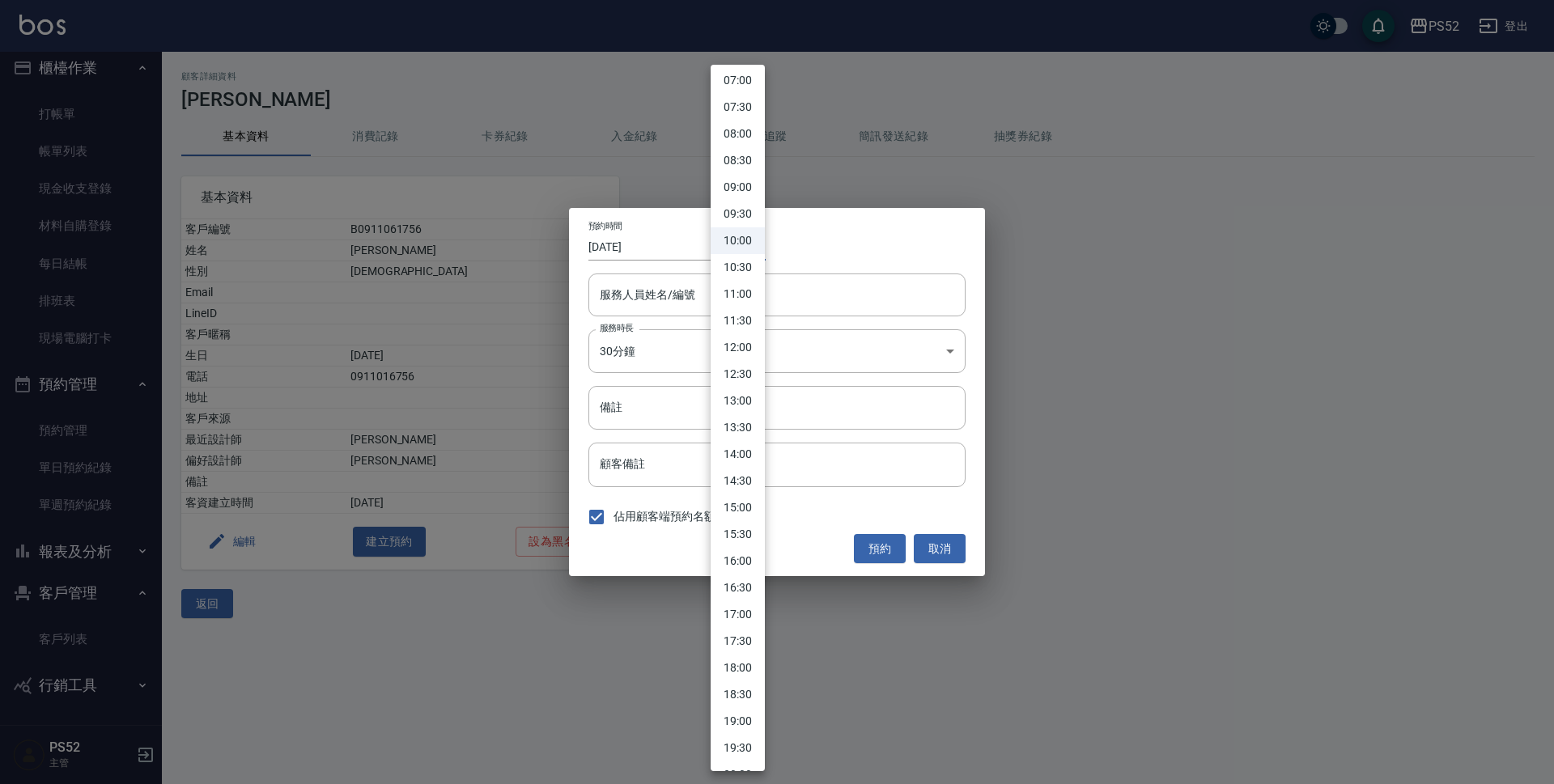
click at [748, 608] on li "17:00" at bounding box center [738, 615] width 54 height 26
type input "1755248400000"
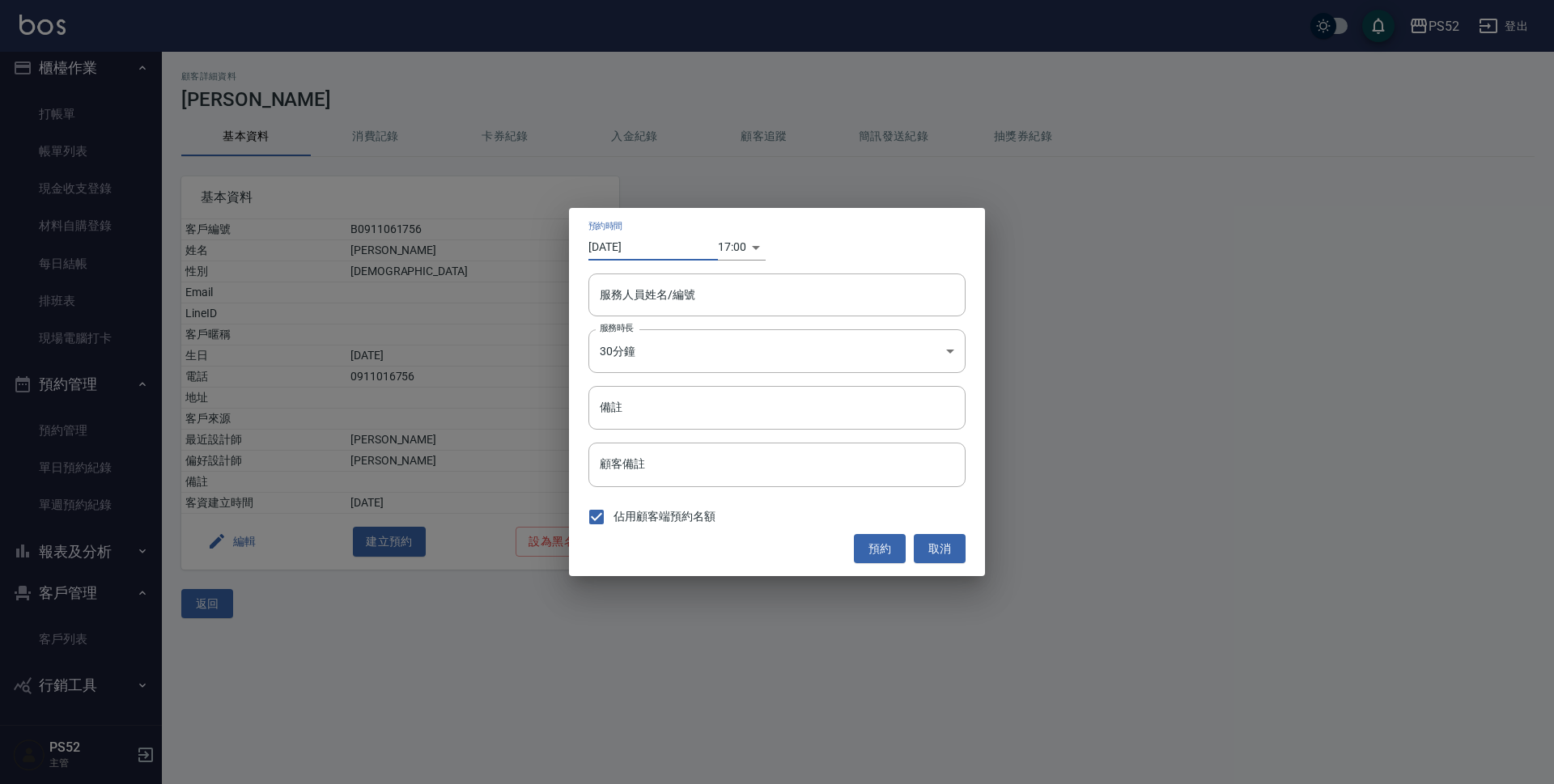
click at [653, 249] on input "[DATE]" at bounding box center [654, 247] width 130 height 26
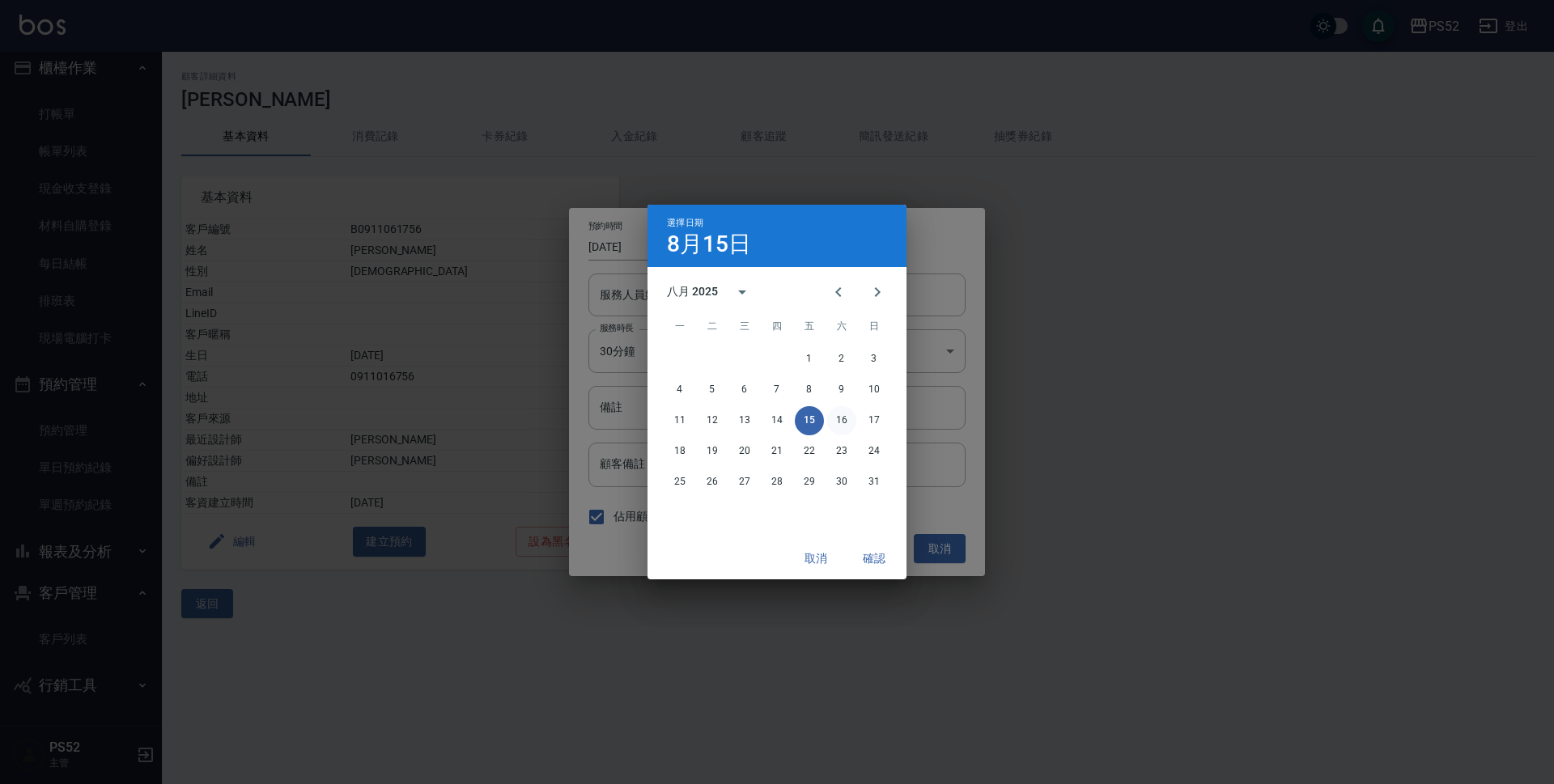
click at [846, 418] on button "16" at bounding box center [841, 421] width 29 height 29
type input "[DATE]"
type input "1755334800000"
click at [868, 557] on button "確認" at bounding box center [874, 559] width 52 height 30
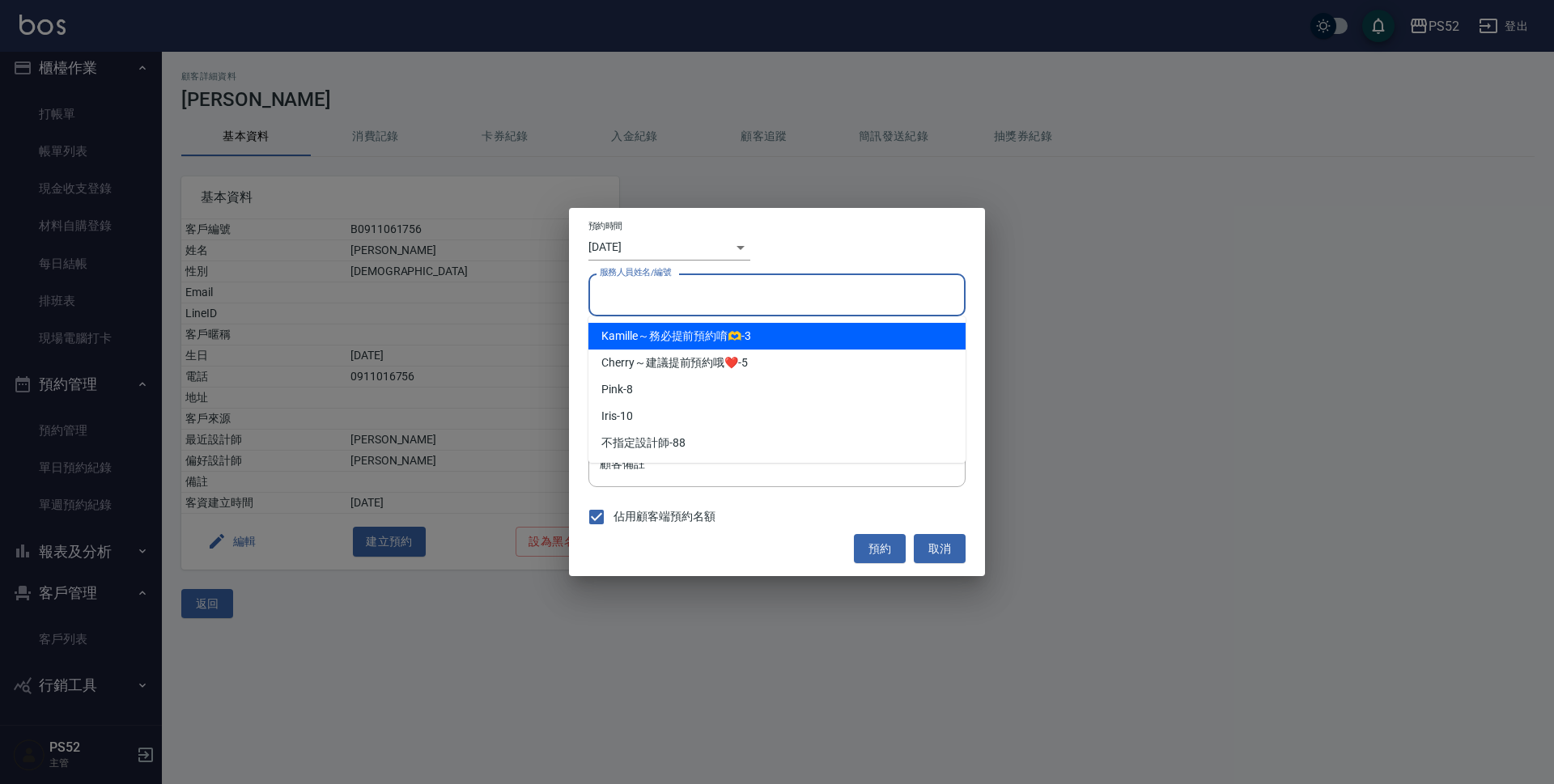
click at [755, 304] on input "服務人員姓名/編號" at bounding box center [777, 295] width 362 height 28
click at [756, 342] on div "Kamille～務必提前預約唷🫶 -3" at bounding box center [777, 336] width 377 height 26
type input "Kamille～務必提前預約唷🫶-3"
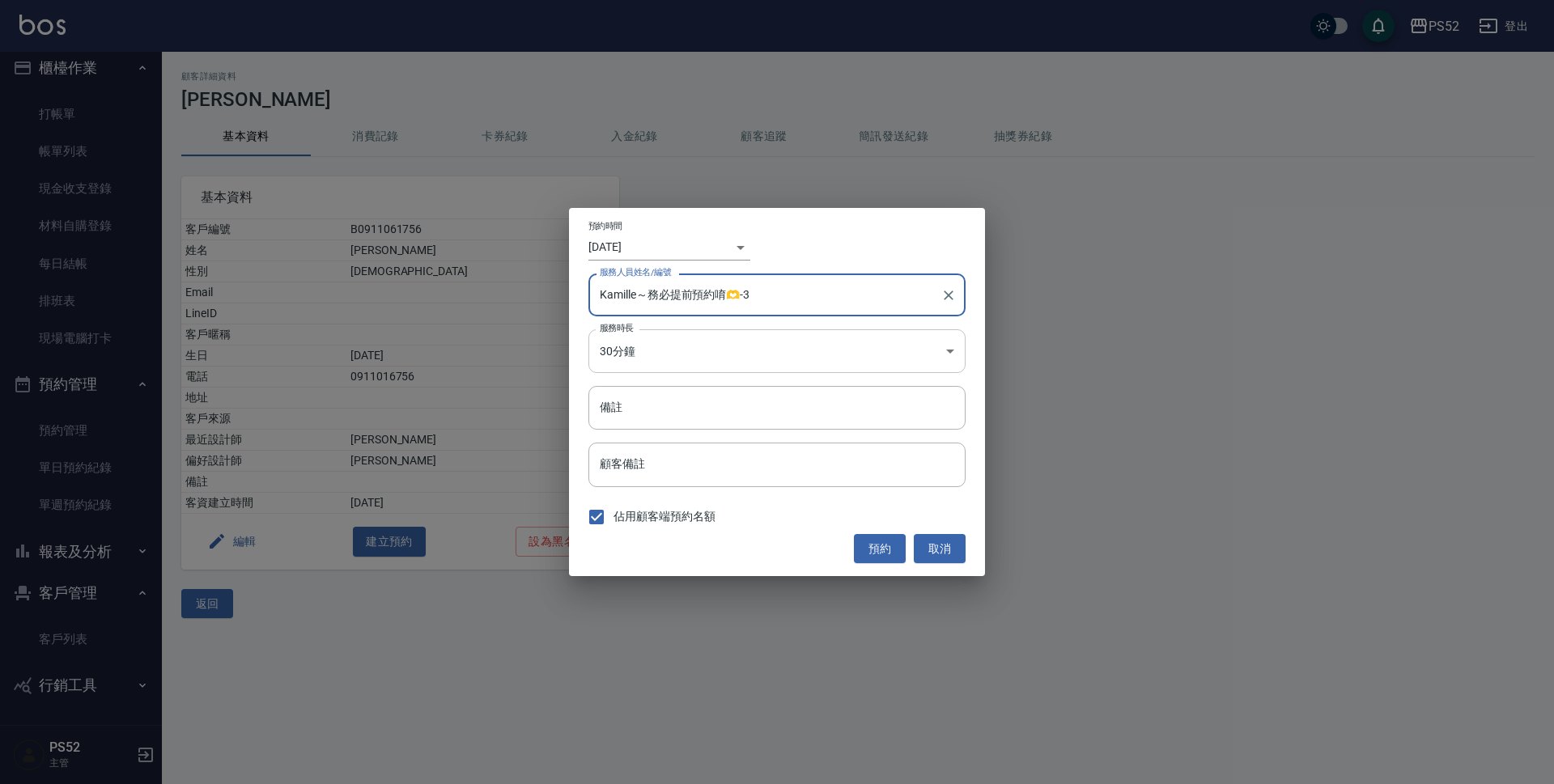
click at [781, 351] on body "PS52 登出 櫃檯作業 打帳單 帳單列表 現金收支登錄 材料自購登錄 每日結帳 排班表 現場電腦打卡 預約管理 預約管理 單日預約紀錄 單週預約紀錄 報表及…" at bounding box center [777, 392] width 1554 height 784
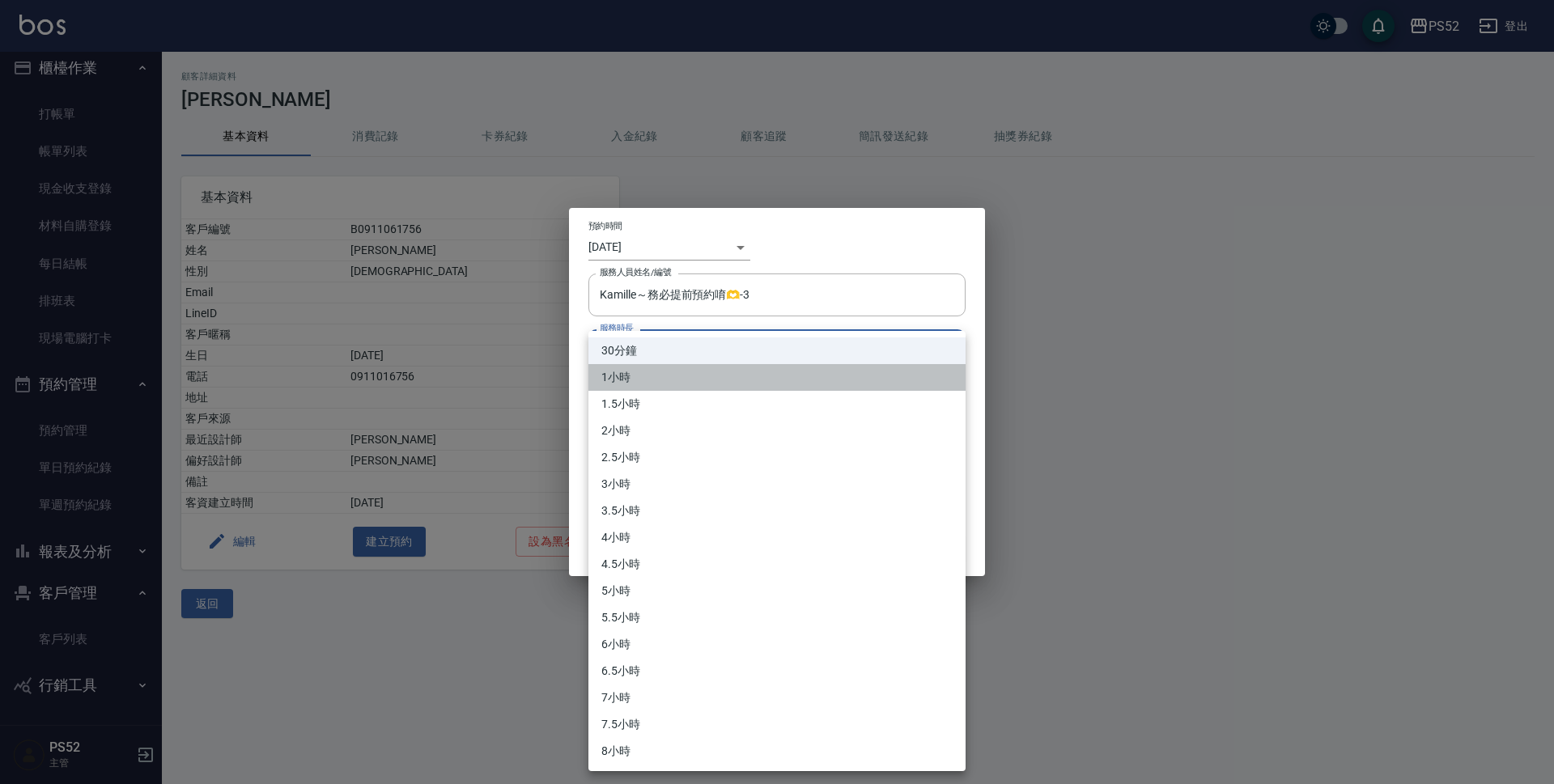
click at [736, 380] on li "1小時" at bounding box center [777, 377] width 377 height 26
type input "2"
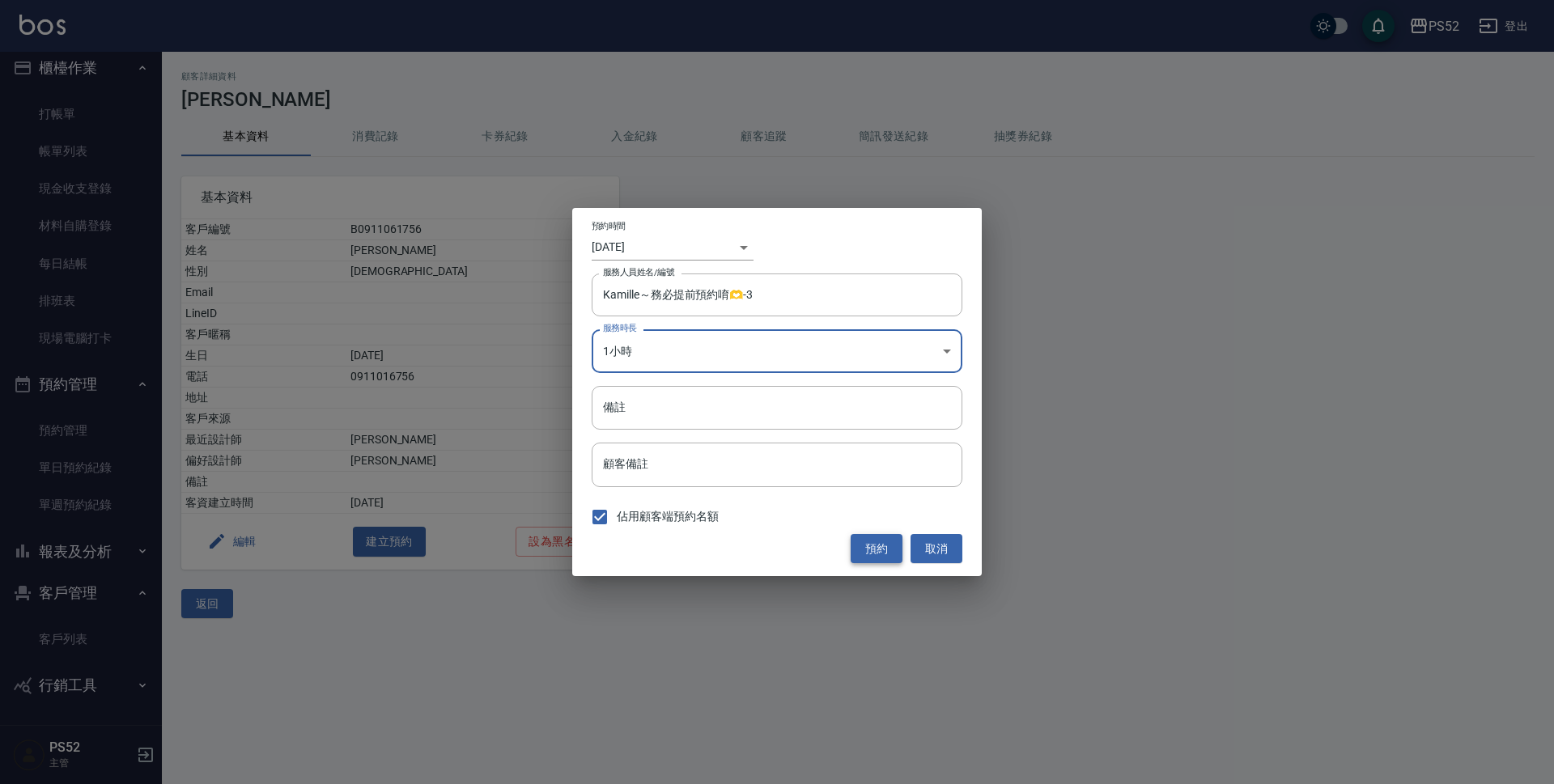
click at [879, 539] on button "預約" at bounding box center [876, 549] width 52 height 30
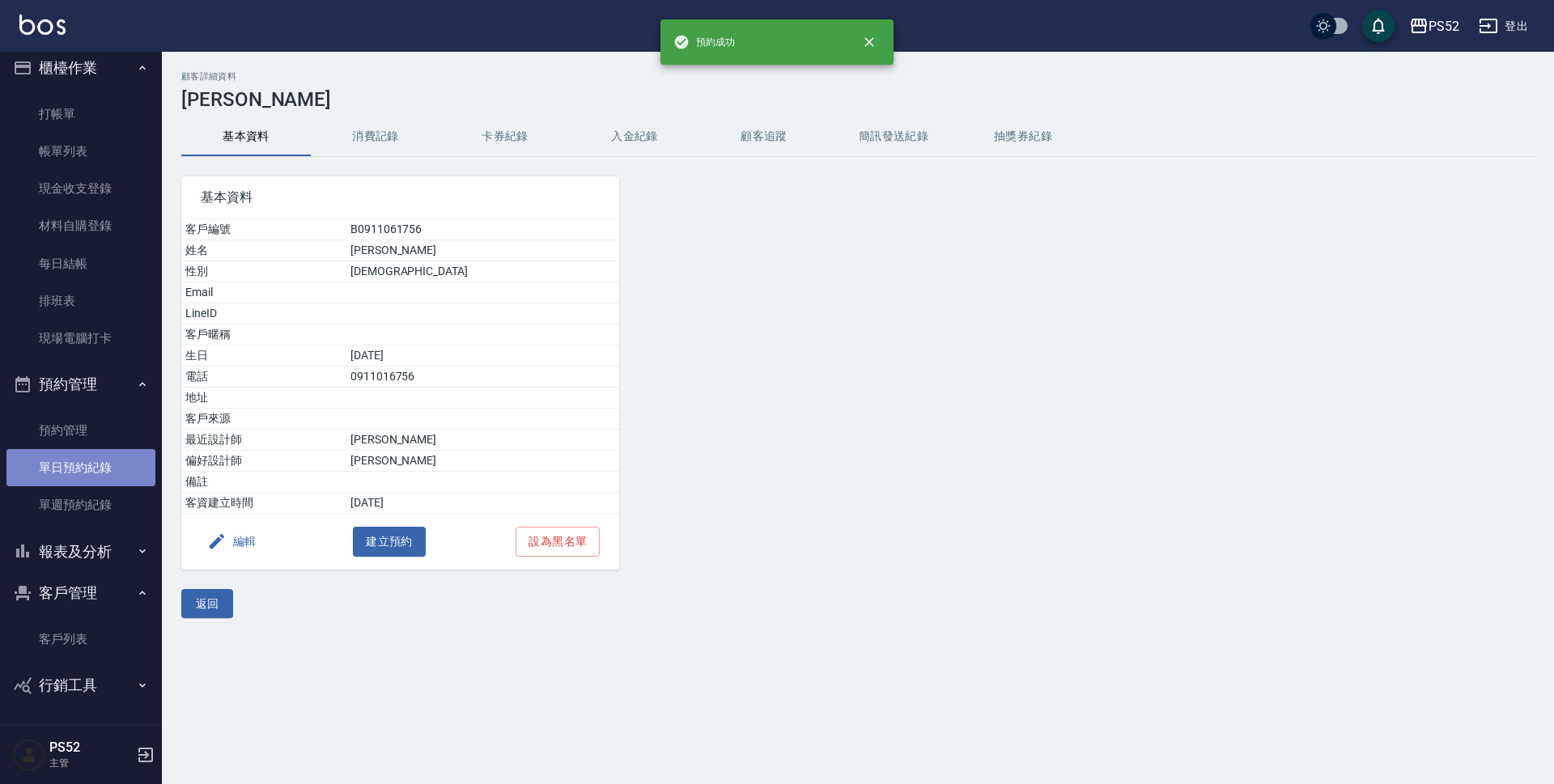
click at [110, 469] on link "單日預約紀錄" at bounding box center [81, 468] width 149 height 38
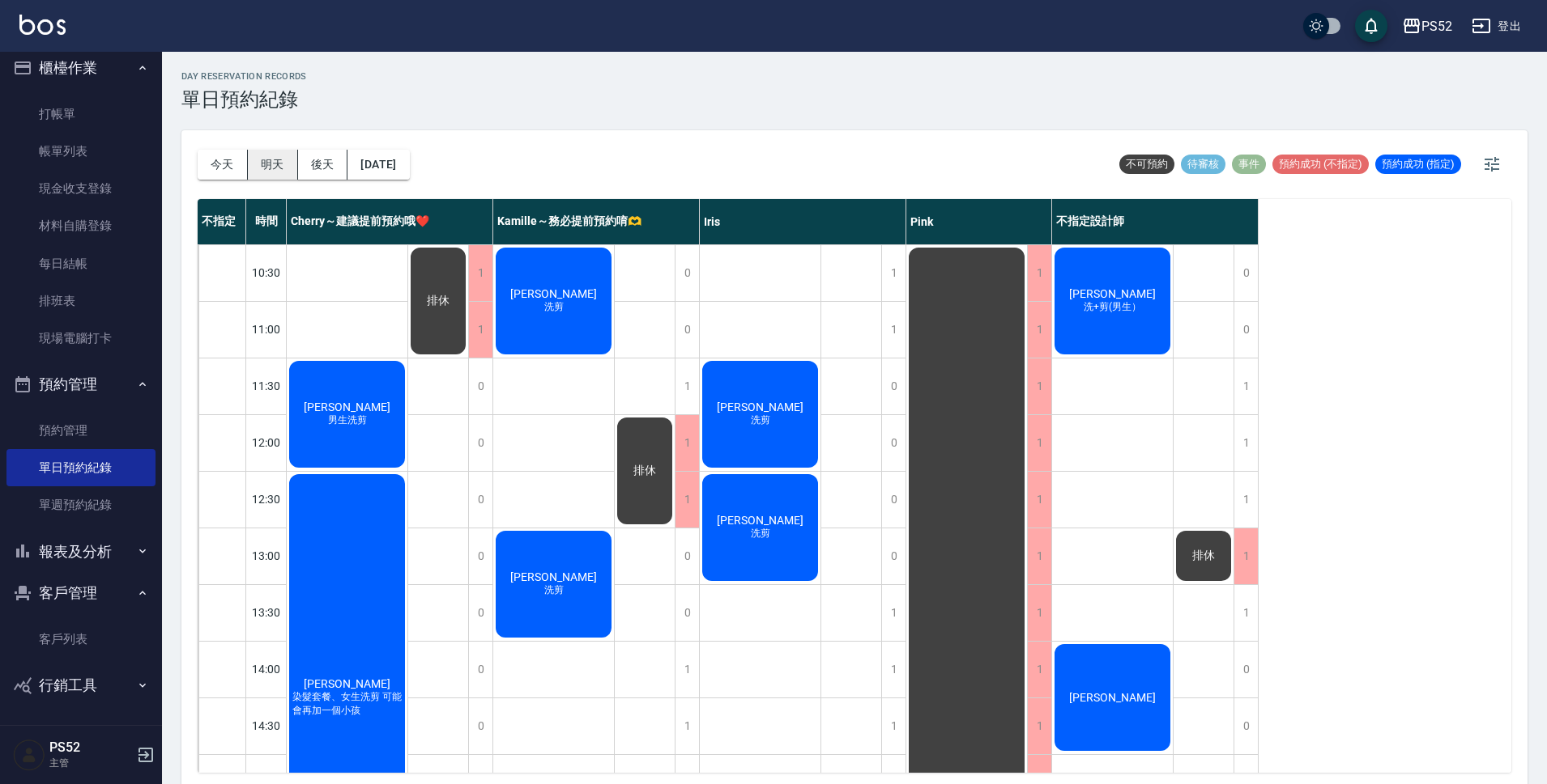
click at [268, 167] on button "明天" at bounding box center [272, 164] width 50 height 30
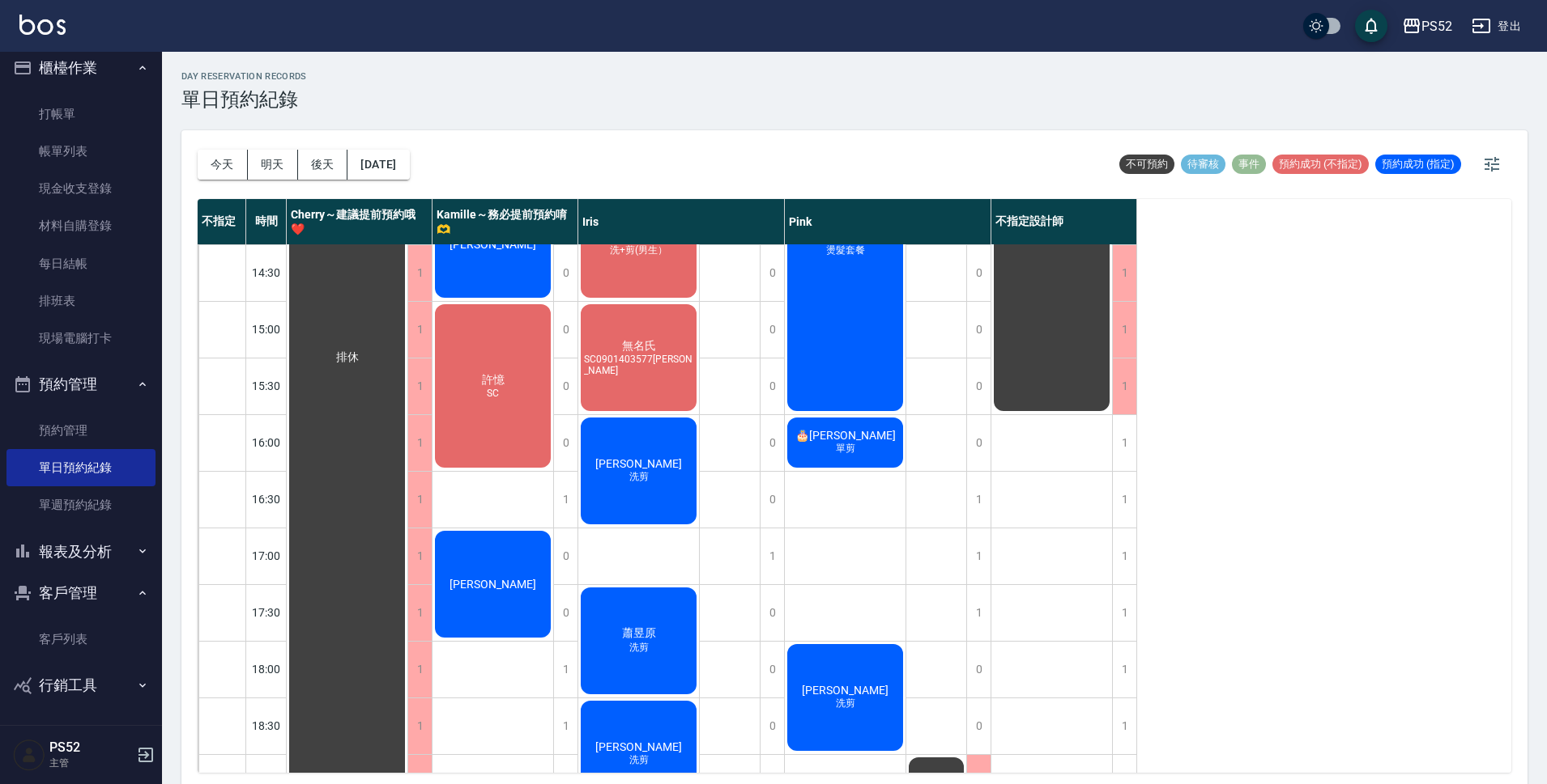
scroll to position [459, 0]
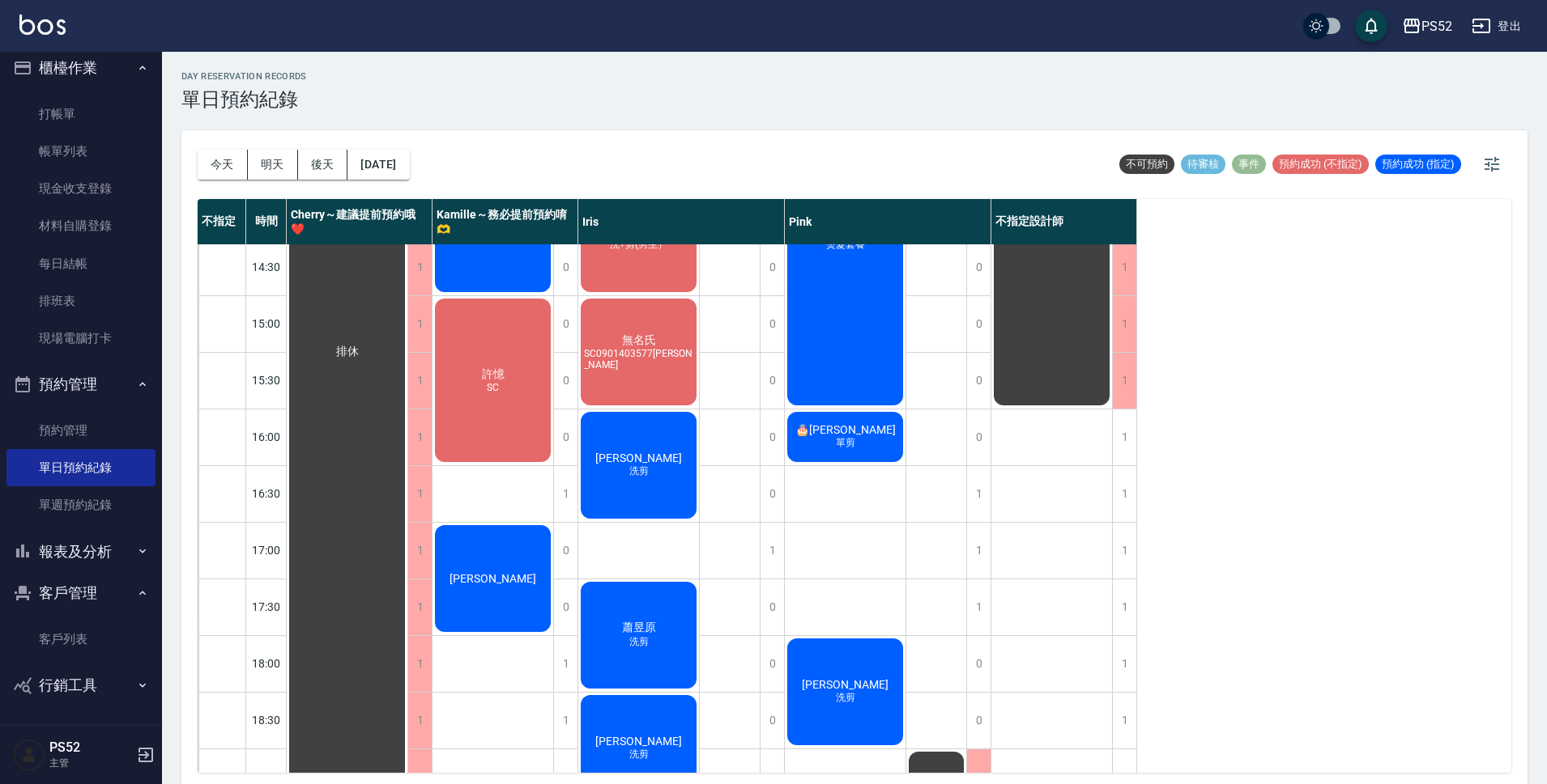
click at [1108, 425] on div "排休 排休" at bounding box center [1051, 352] width 121 height 1133
click at [1117, 426] on div "1" at bounding box center [1124, 437] width 24 height 55
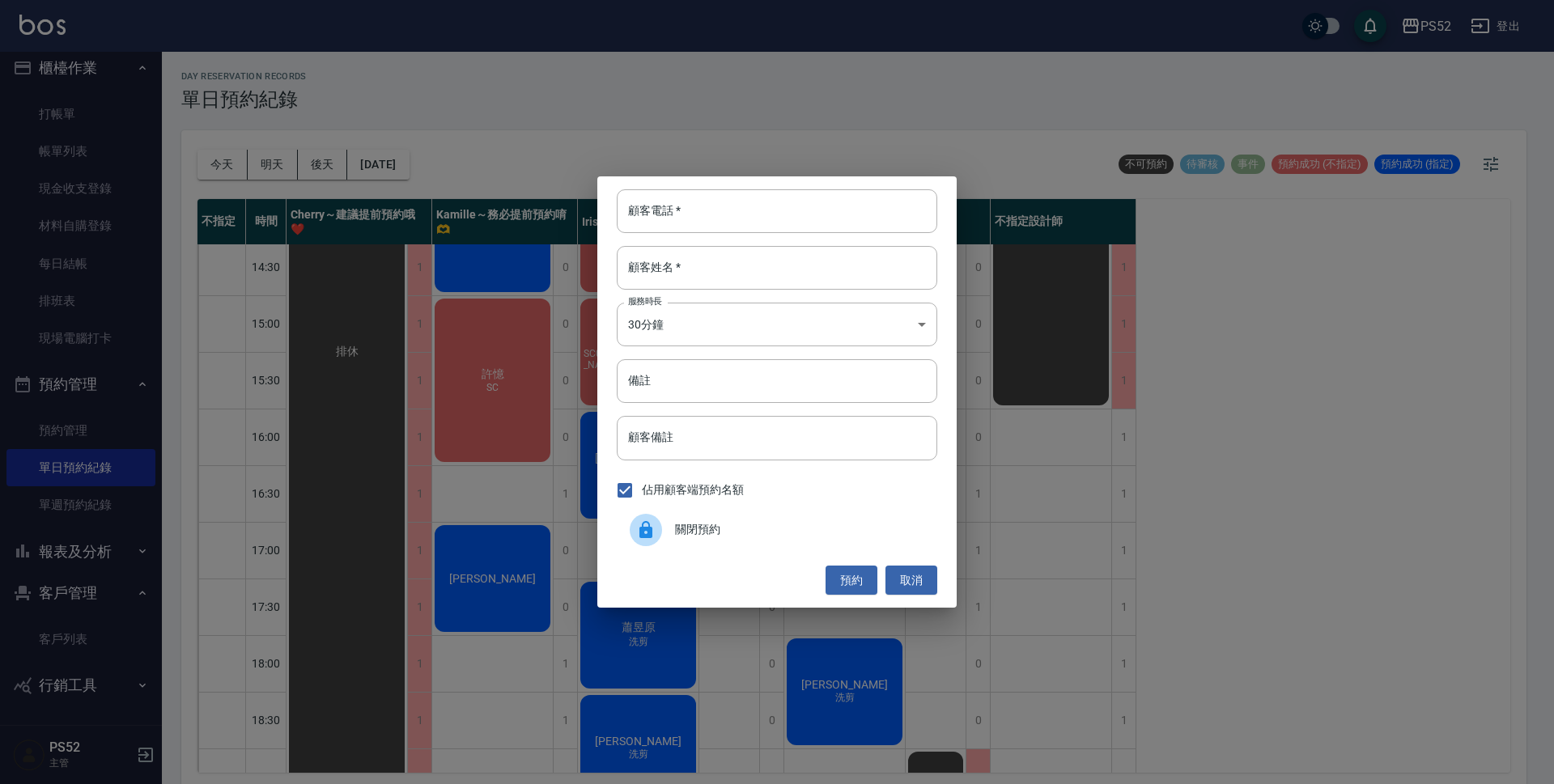
click at [754, 526] on span "關閉預約" at bounding box center [800, 530] width 250 height 17
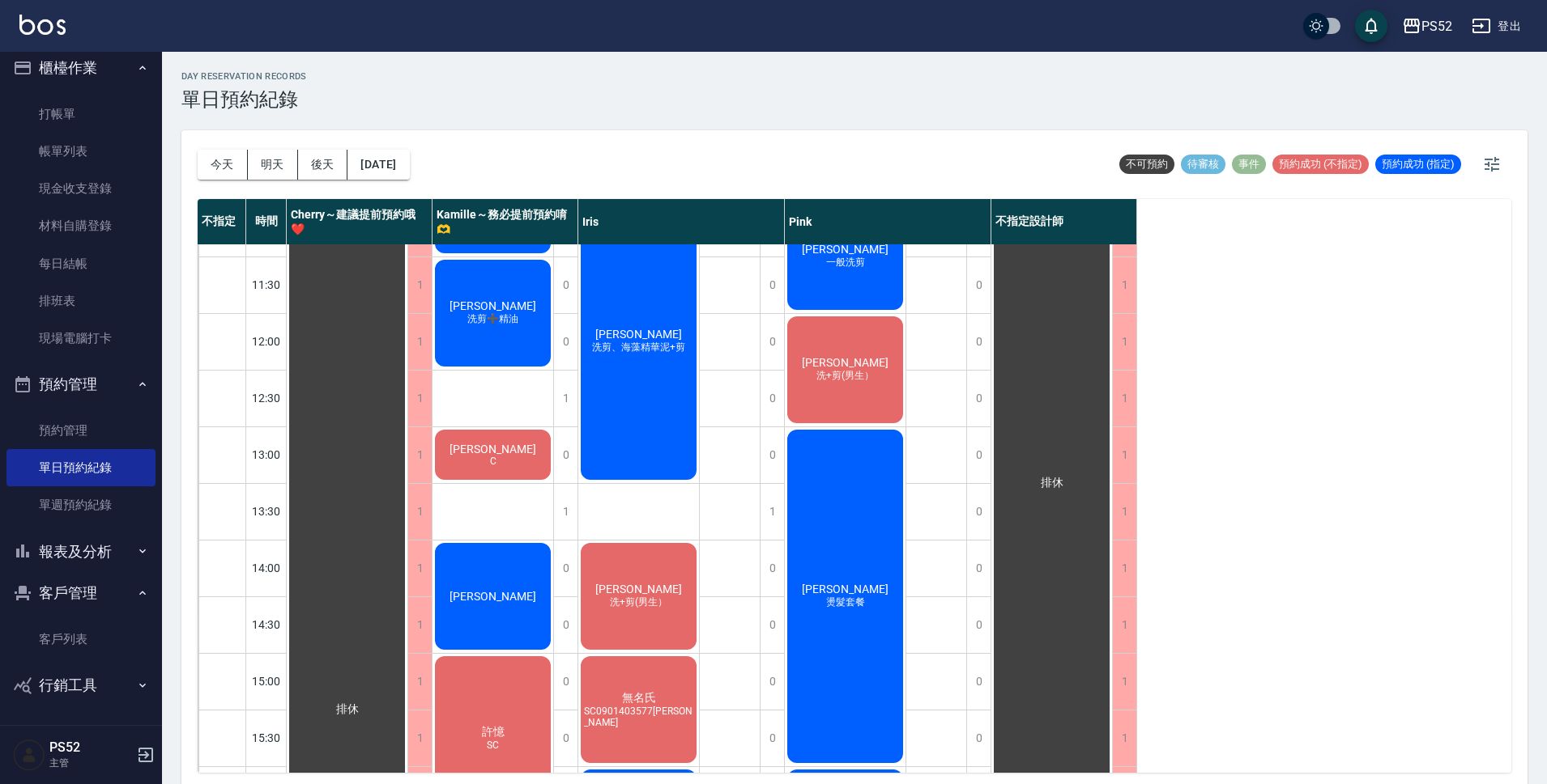
scroll to position [0, 0]
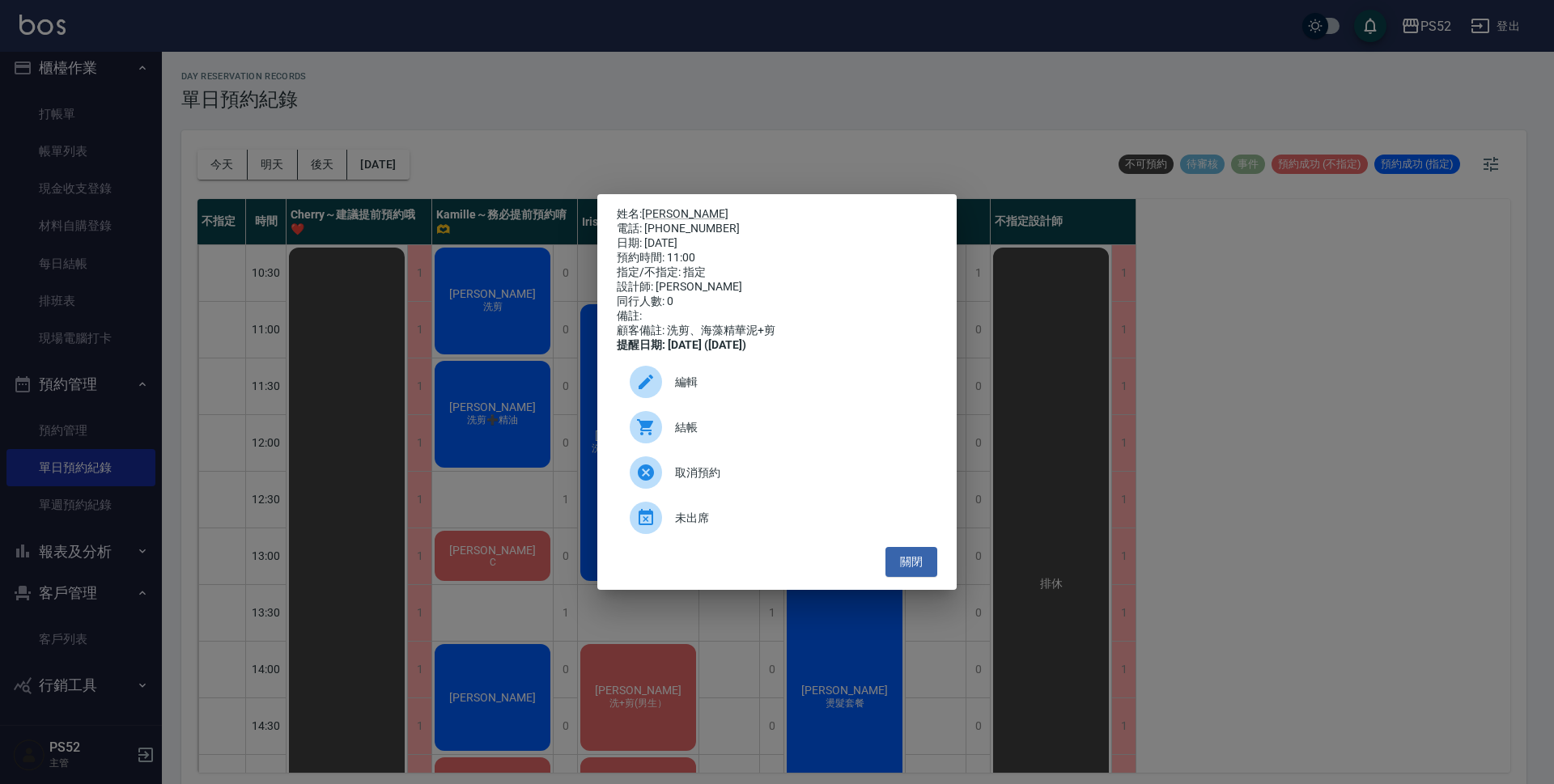
click at [692, 377] on div "編輯" at bounding box center [777, 382] width 320 height 45
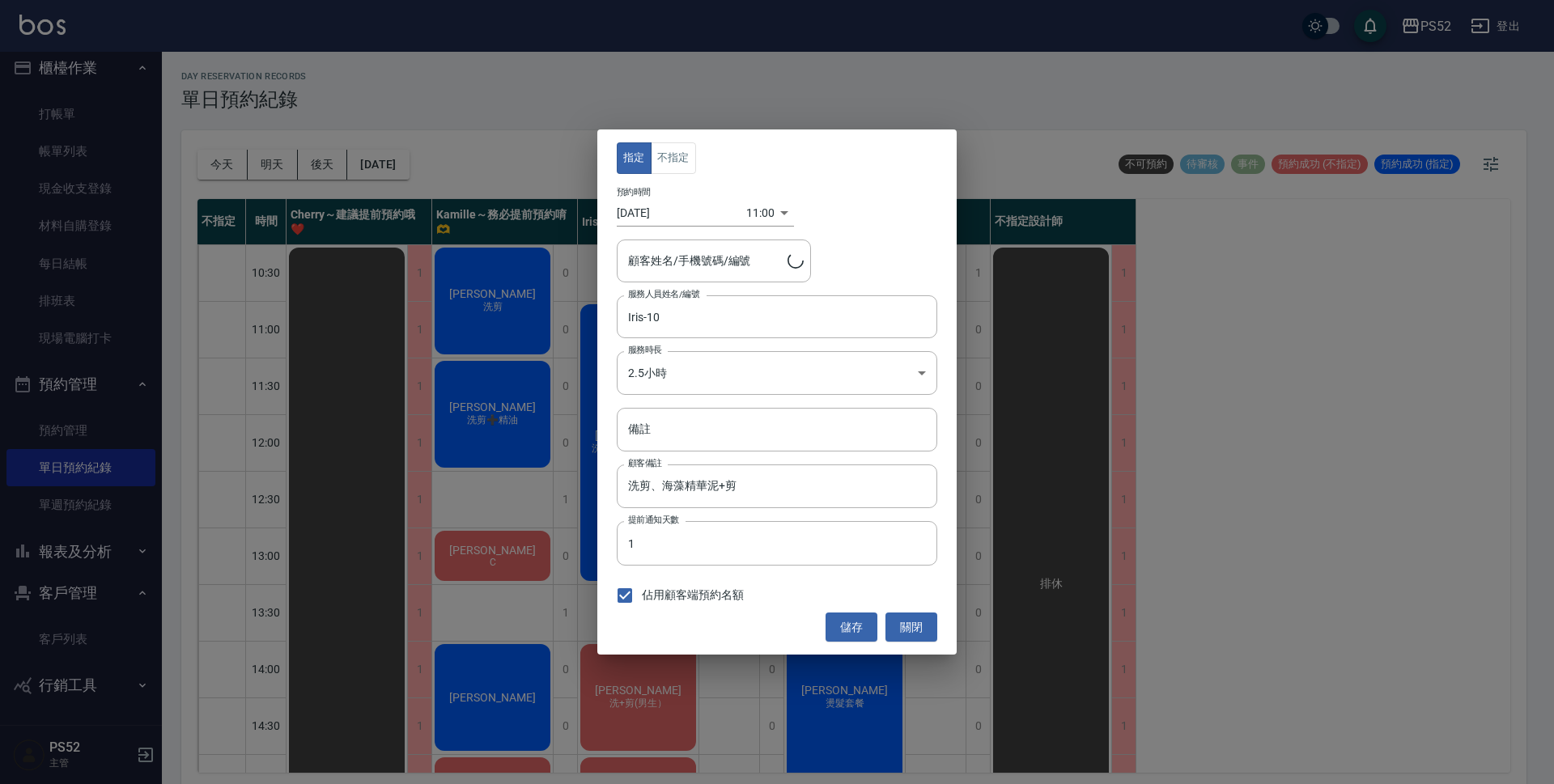
type input "[PERSON_NAME]/0916293467/I0916293467"
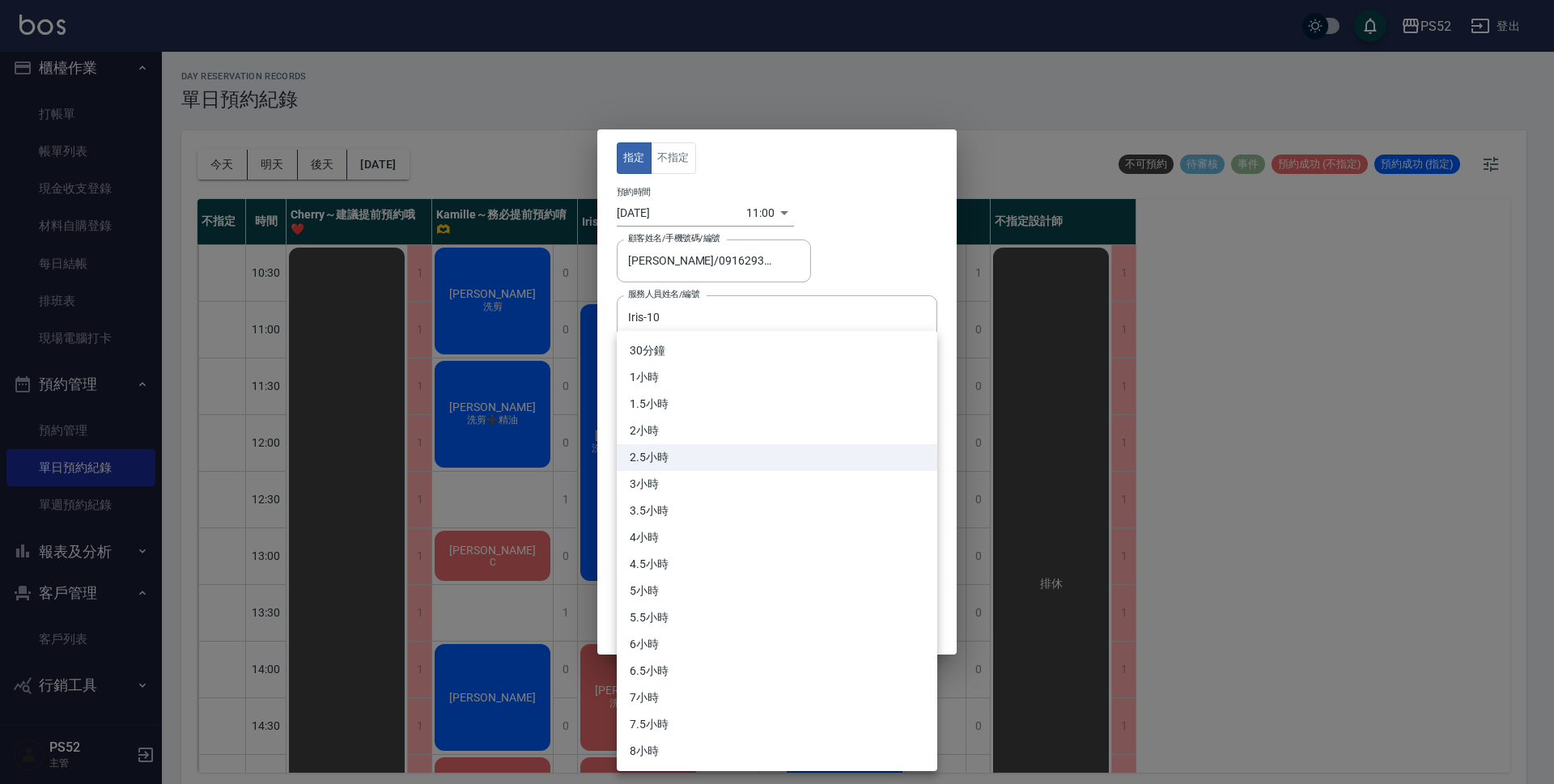
click at [708, 371] on body "PS52 登出 櫃檯作業 打帳單 帳單列表 現金收支登錄 材料自購登錄 每日結帳 排班表 現場電腦打卡 預約管理 預約管理 單日預約紀錄 單週預約紀錄 報表及…" at bounding box center [777, 394] width 1554 height 790
click at [687, 429] on li "2小時" at bounding box center [777, 431] width 320 height 26
type input "4"
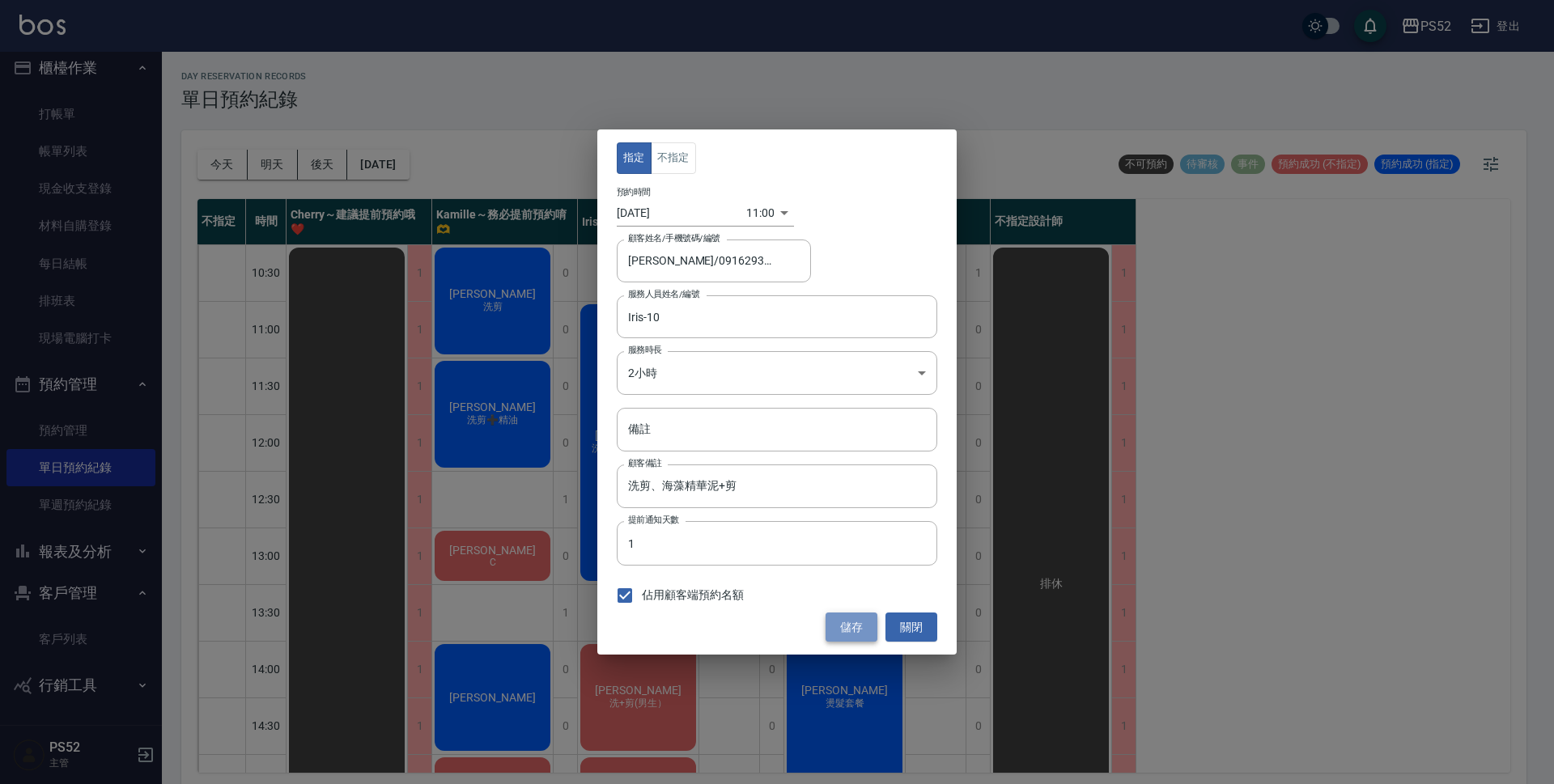
click at [850, 621] on button "儲存" at bounding box center [851, 628] width 52 height 30
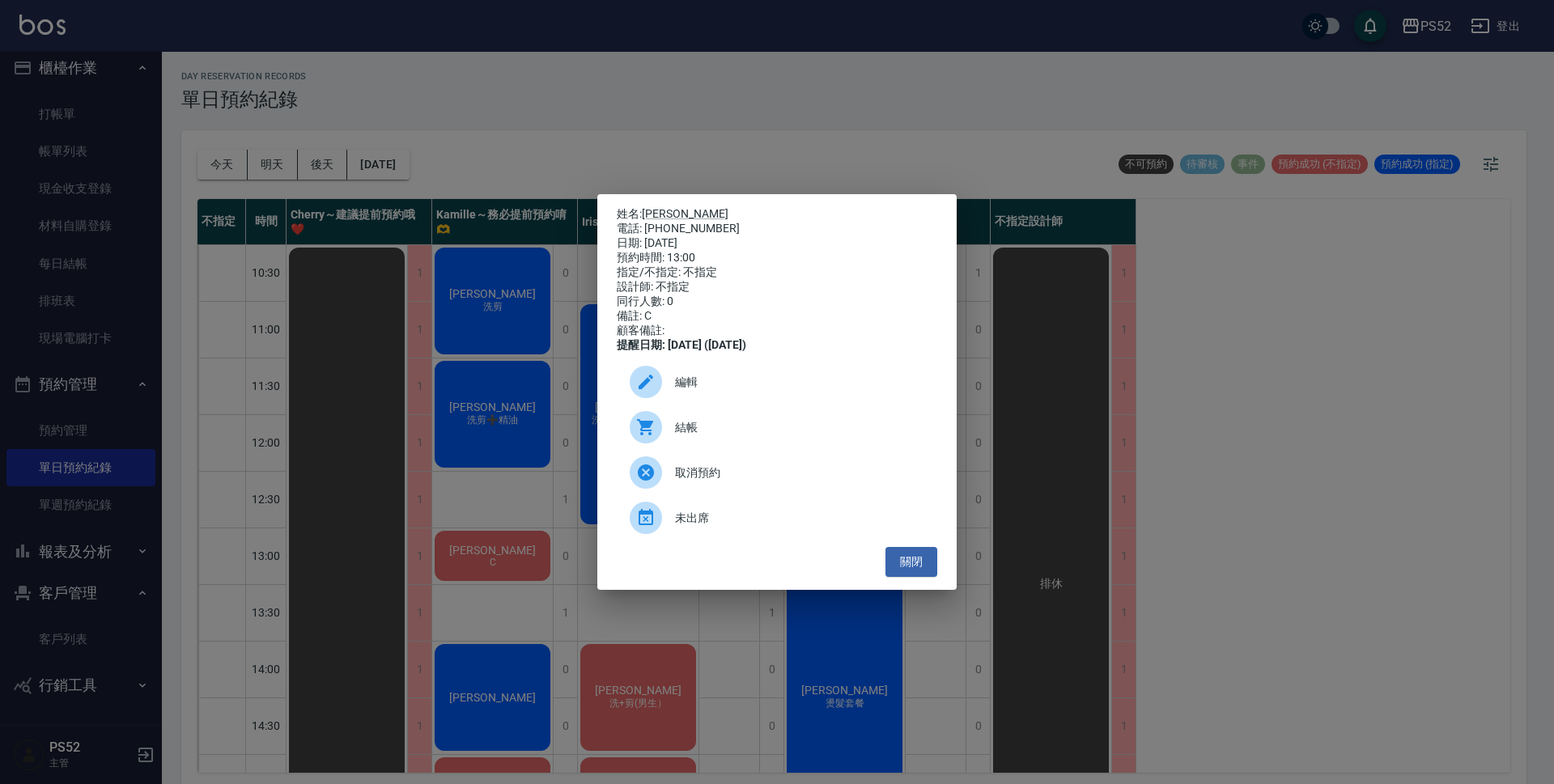
click at [708, 402] on div "編輯" at bounding box center [777, 382] width 320 height 45
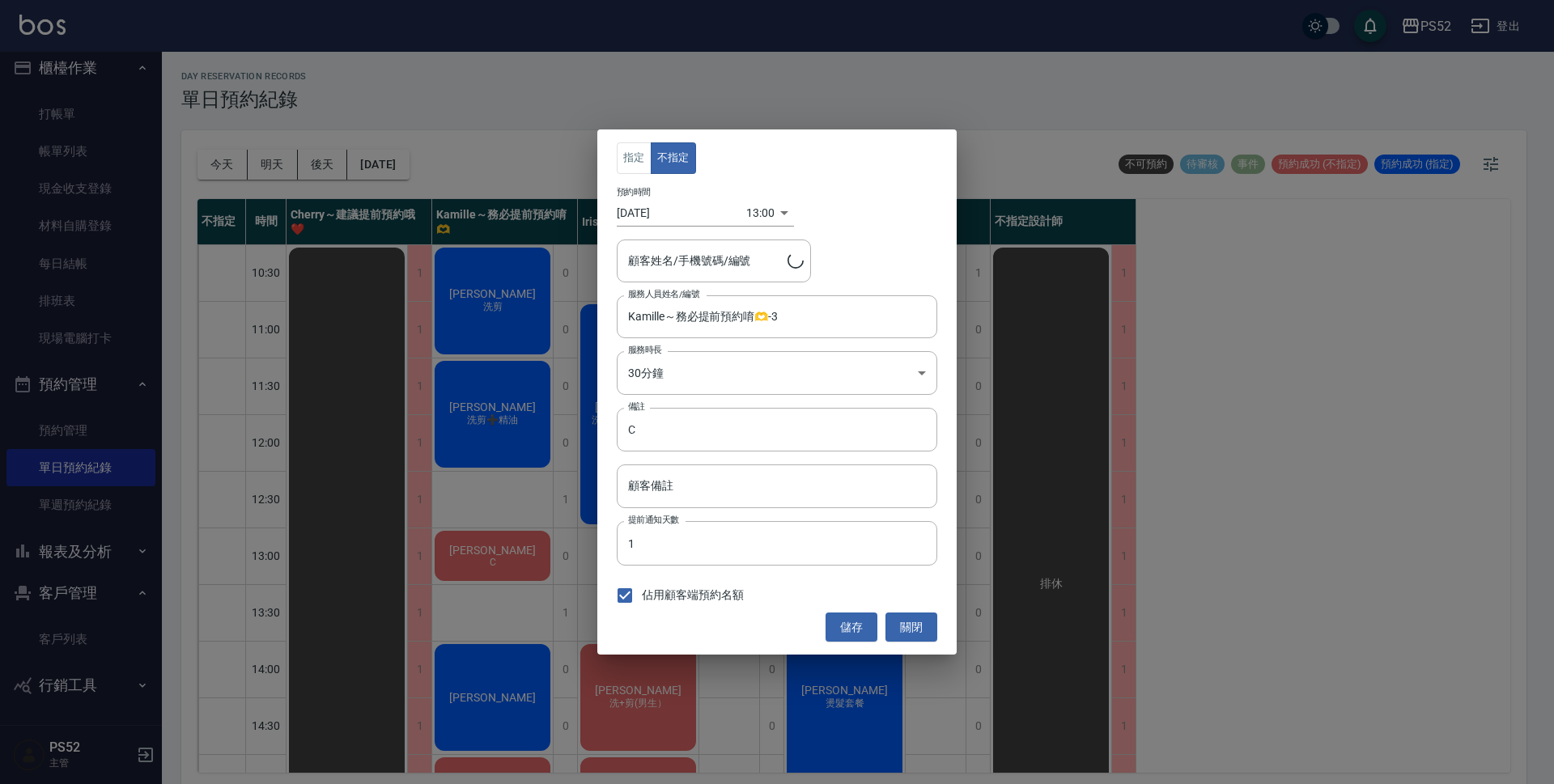
type input "[PERSON_NAME]/0903785363/B0903785363"
click at [743, 326] on input "Kamille～務必提前預約唷🫶-3" at bounding box center [765, 316] width 282 height 28
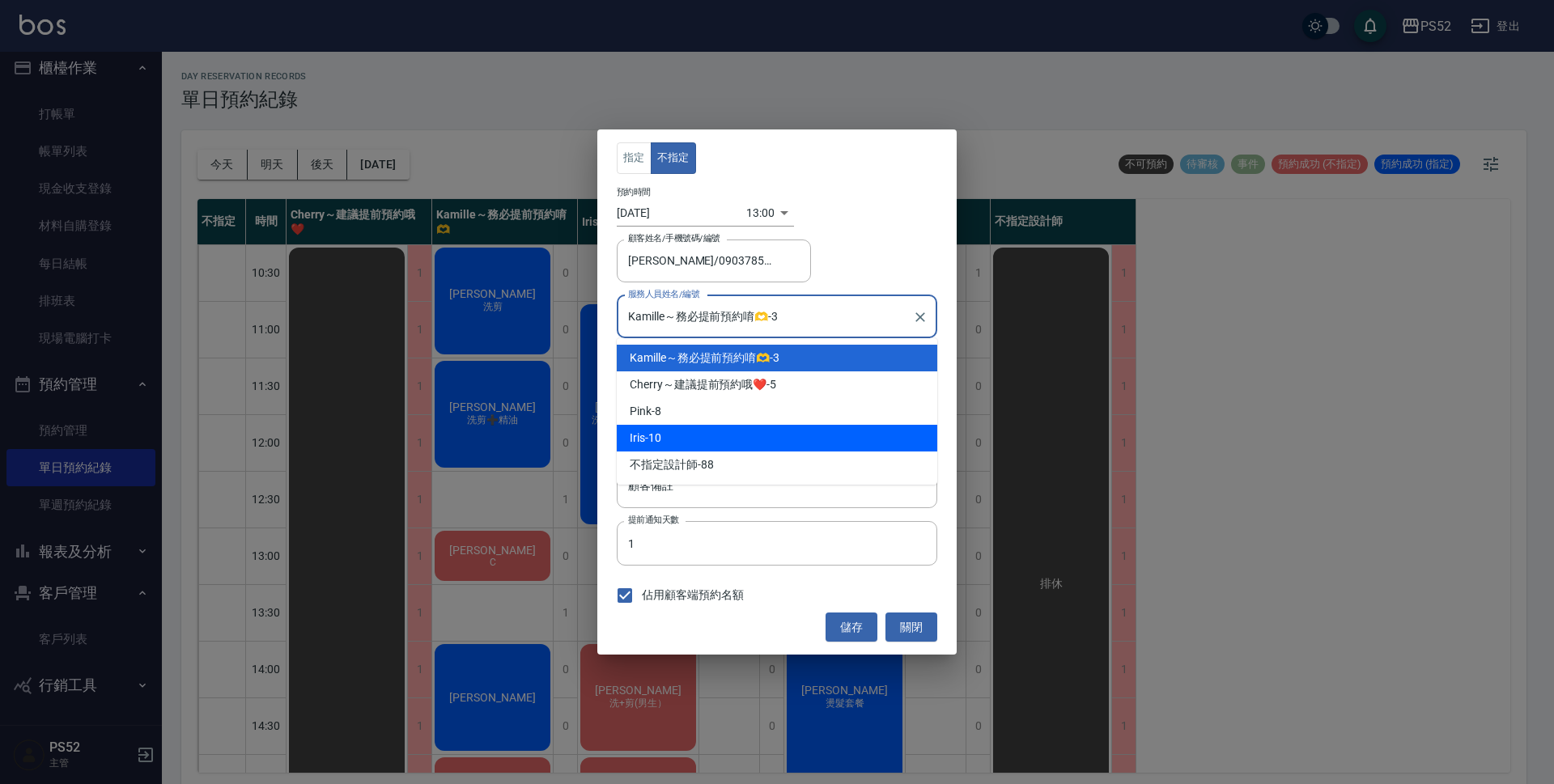
click at [753, 438] on div "Iris -10" at bounding box center [777, 438] width 320 height 26
type input "Iris-10"
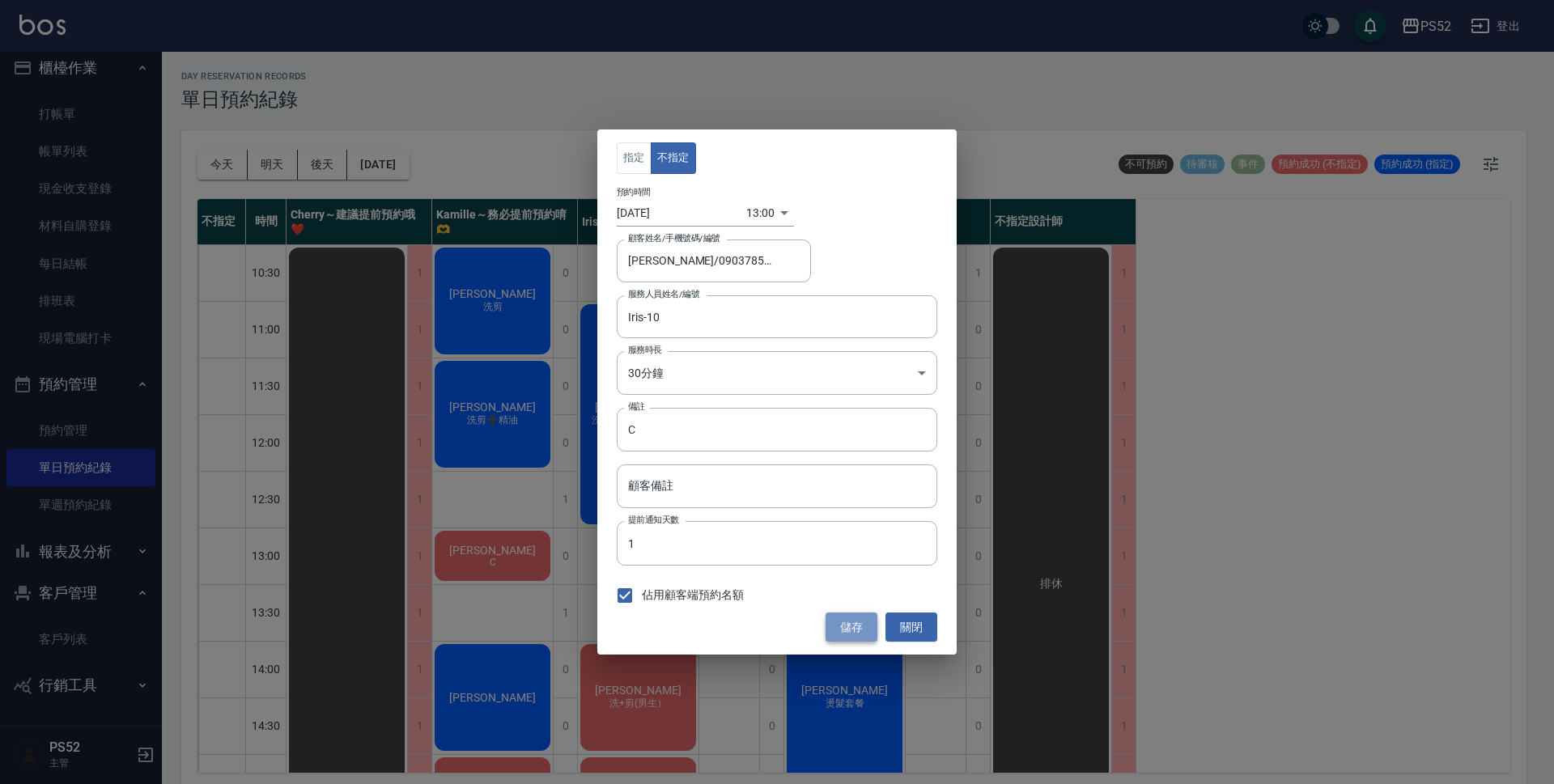
click at [849, 631] on button "儲存" at bounding box center [851, 628] width 52 height 30
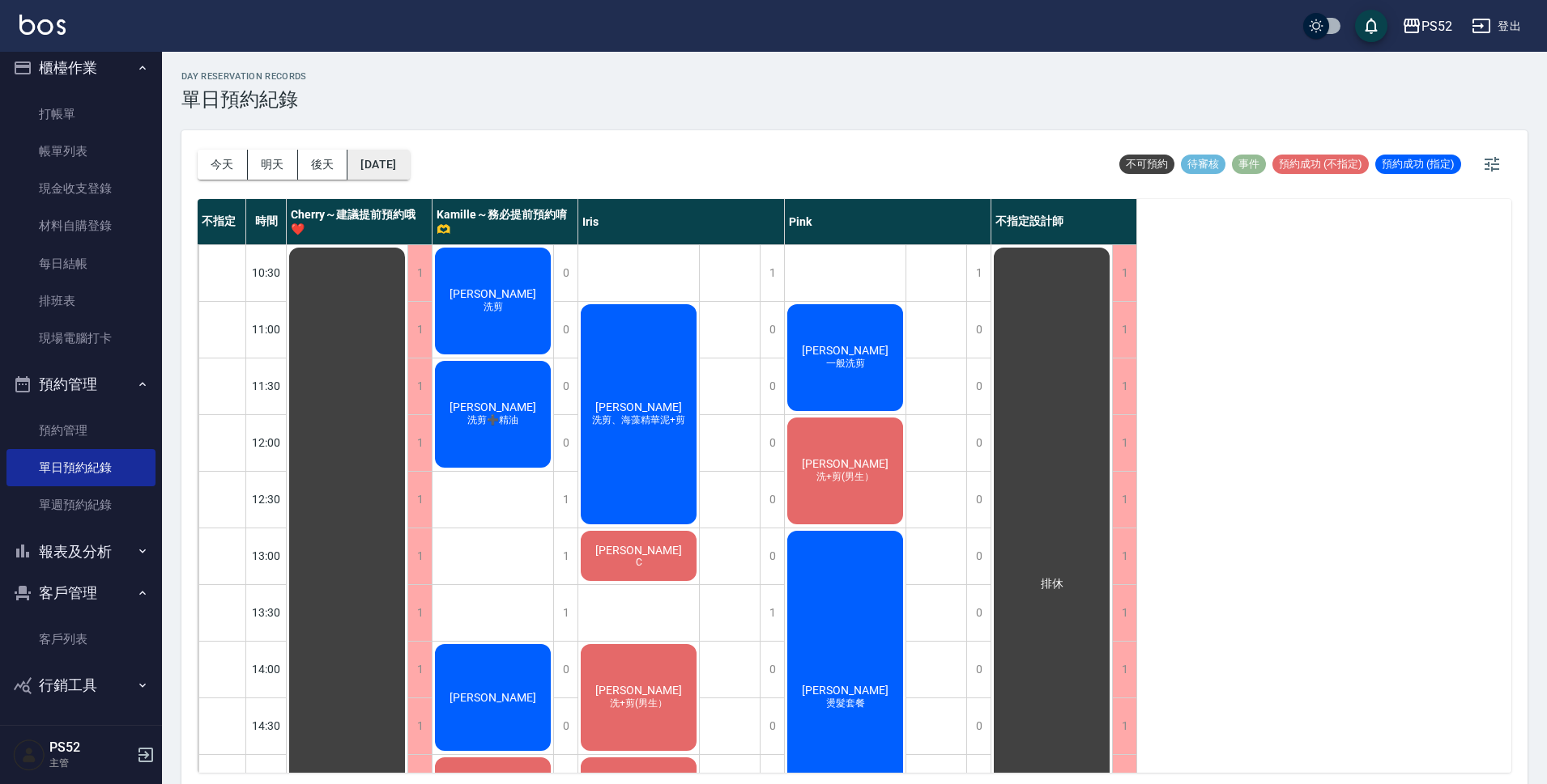
click at [393, 168] on button "[DATE]" at bounding box center [379, 164] width 62 height 30
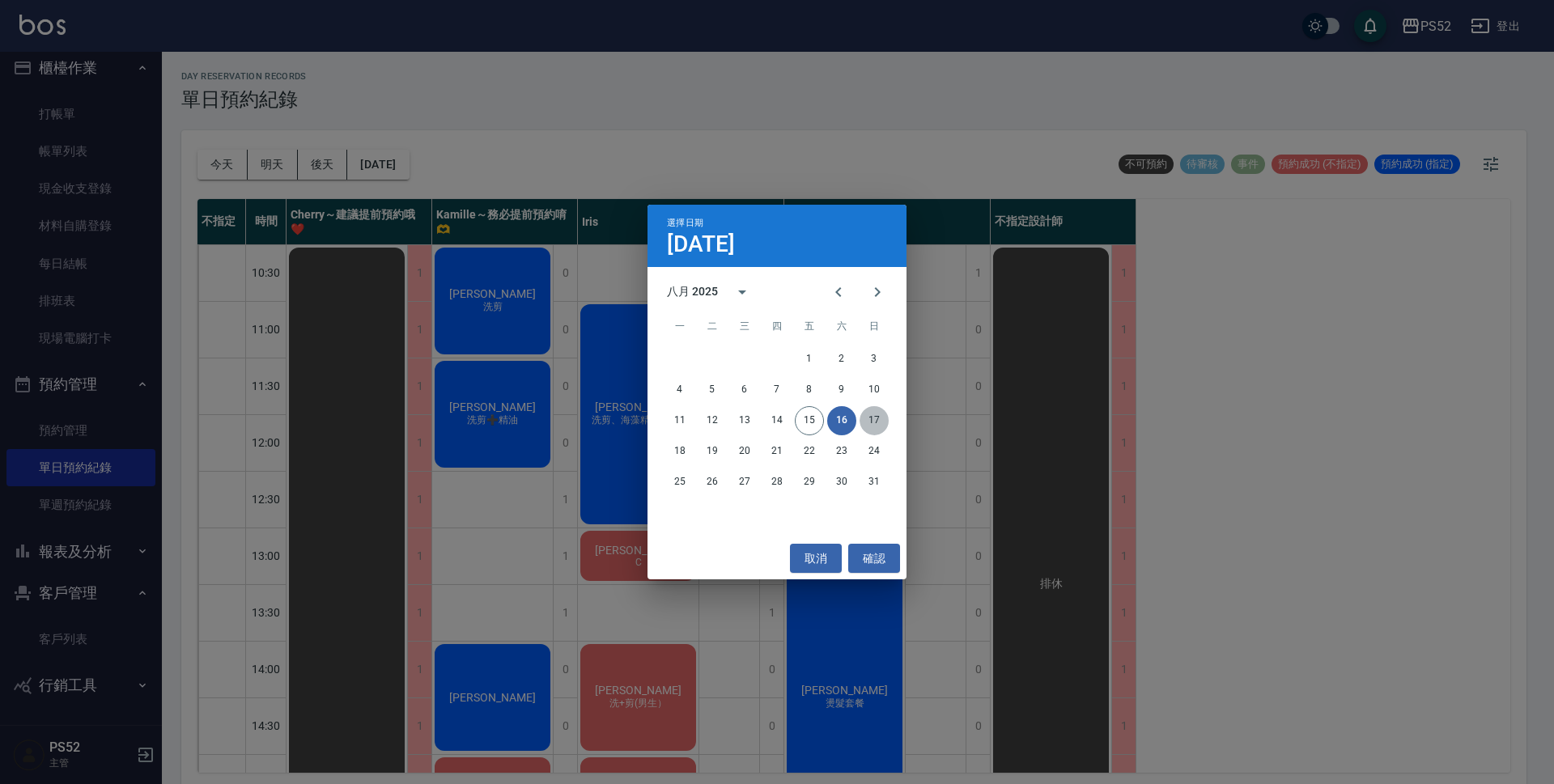
click at [875, 422] on button "17" at bounding box center [874, 421] width 29 height 29
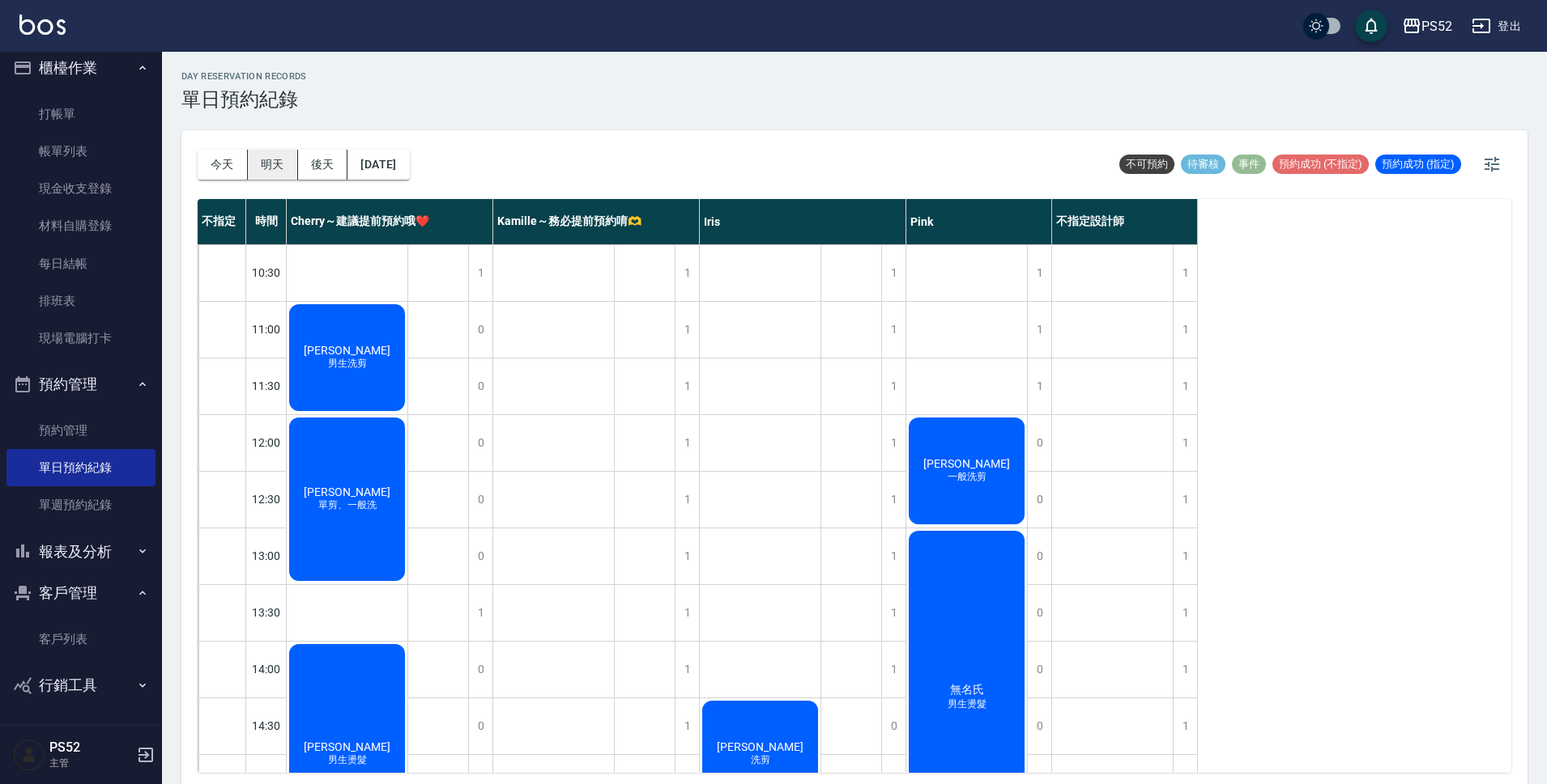
click at [279, 171] on button "明天" at bounding box center [272, 164] width 50 height 30
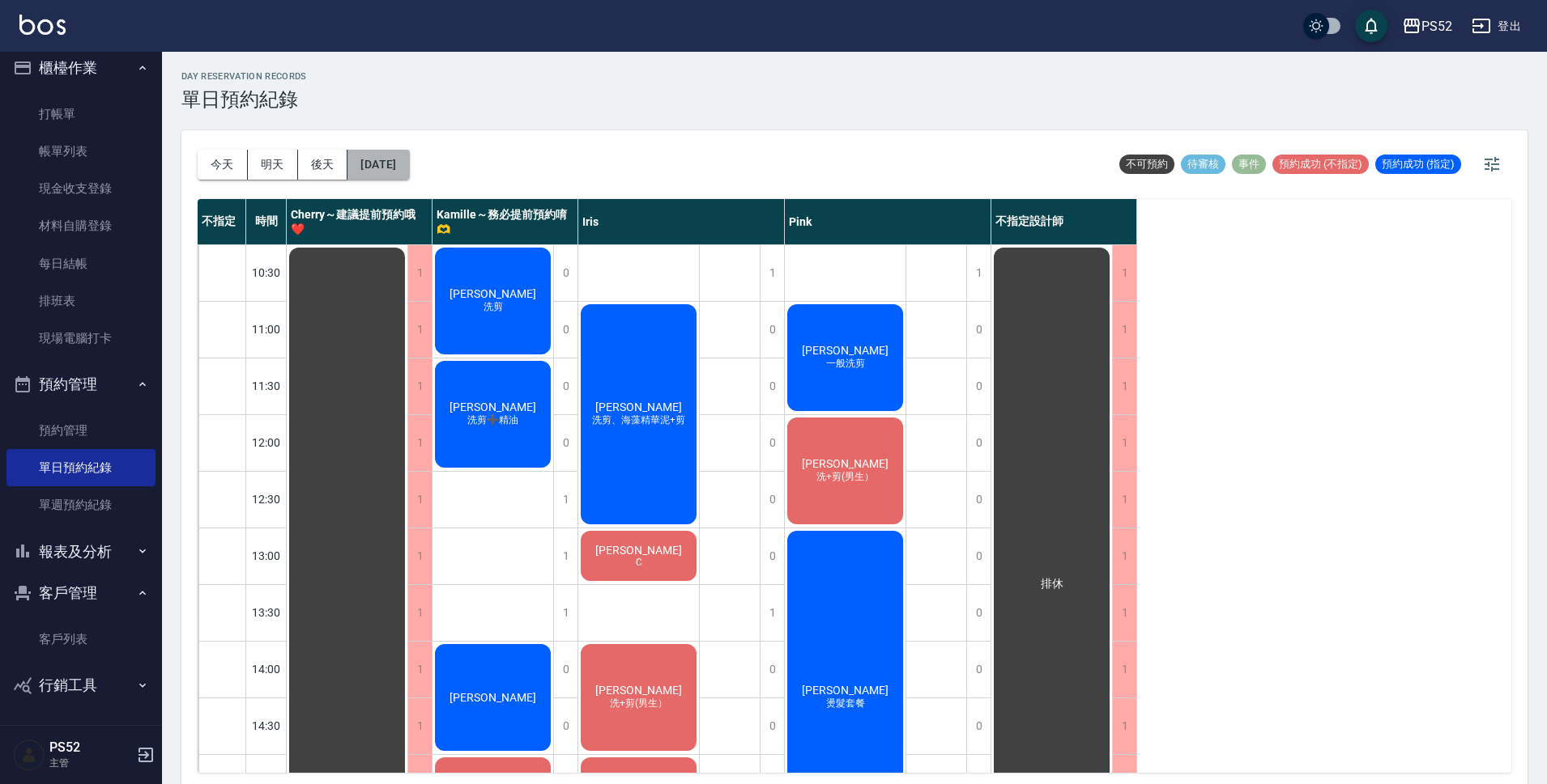
click at [395, 156] on button "[DATE]" at bounding box center [379, 164] width 62 height 30
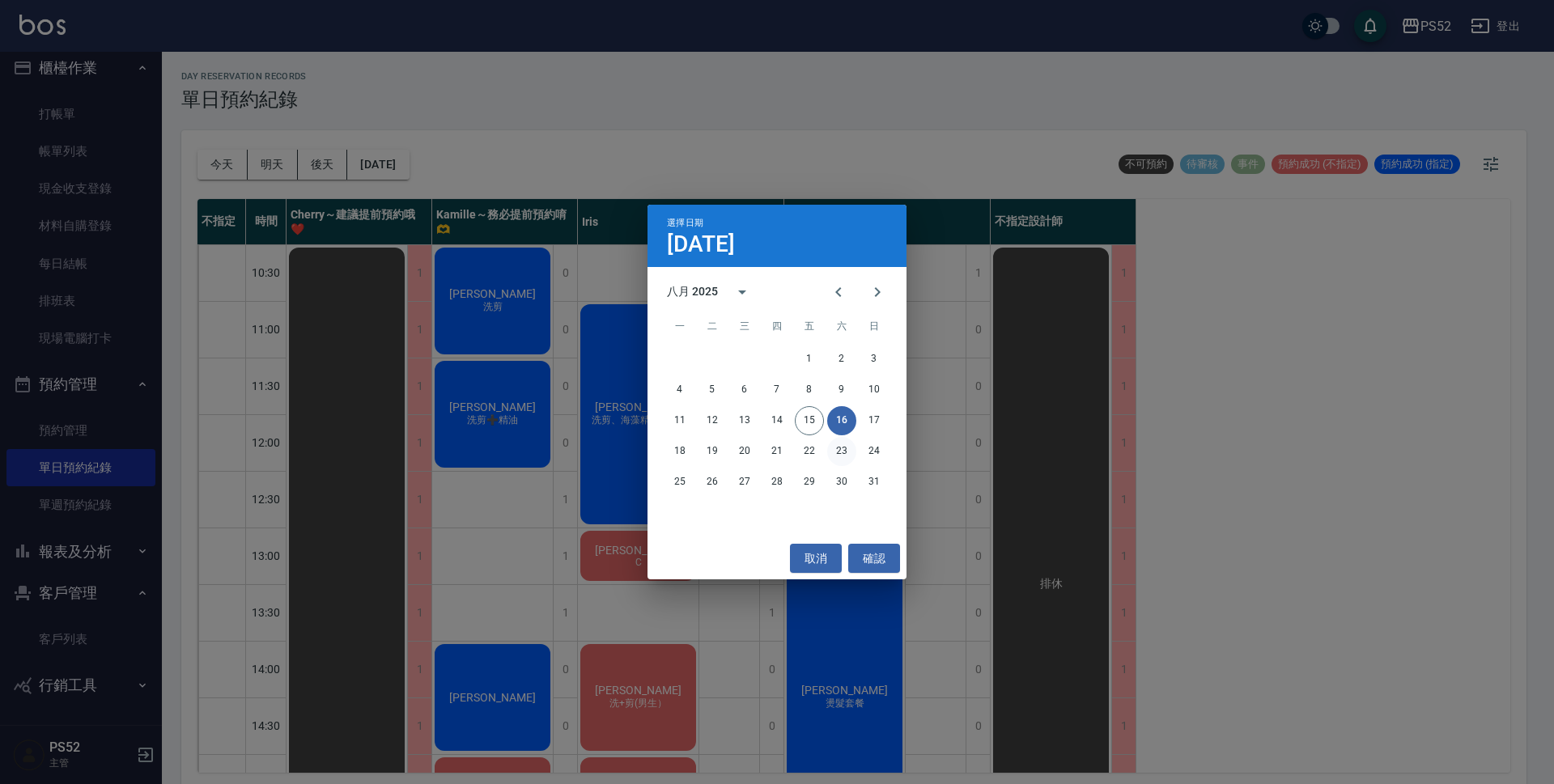
click at [848, 460] on button "23" at bounding box center [841, 452] width 29 height 29
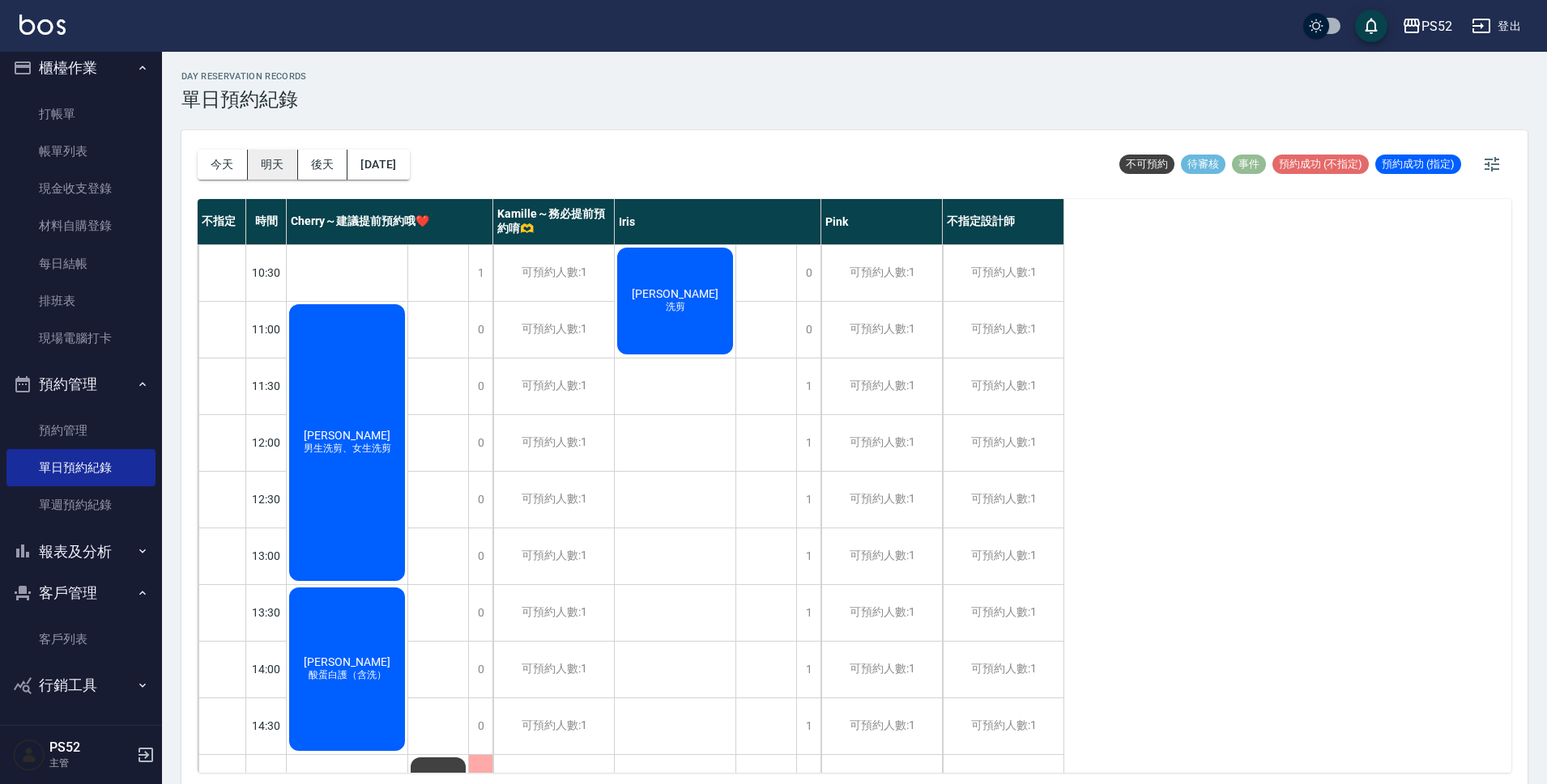
click at [265, 173] on button "明天" at bounding box center [272, 164] width 50 height 30
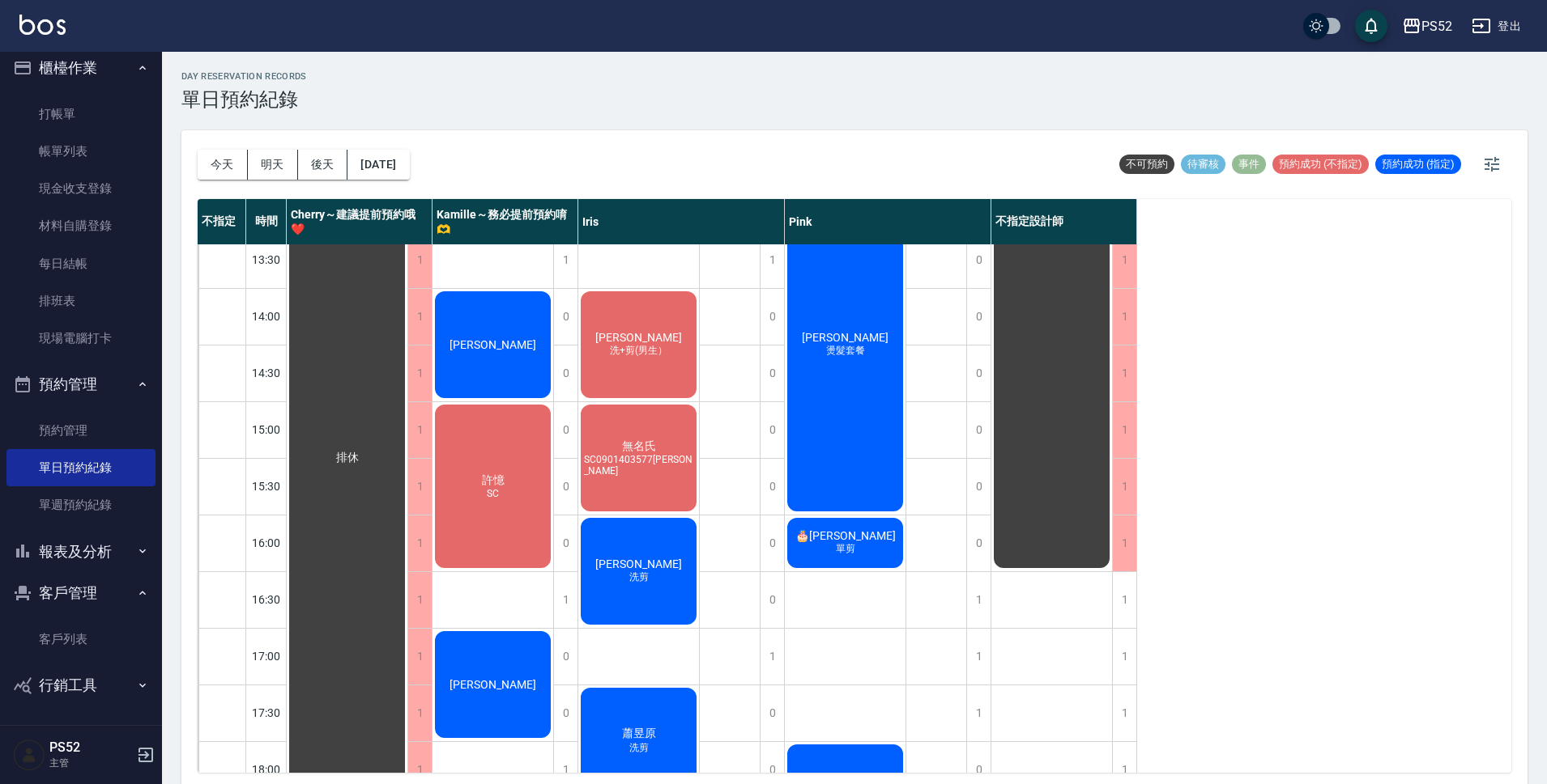
scroll to position [349, 0]
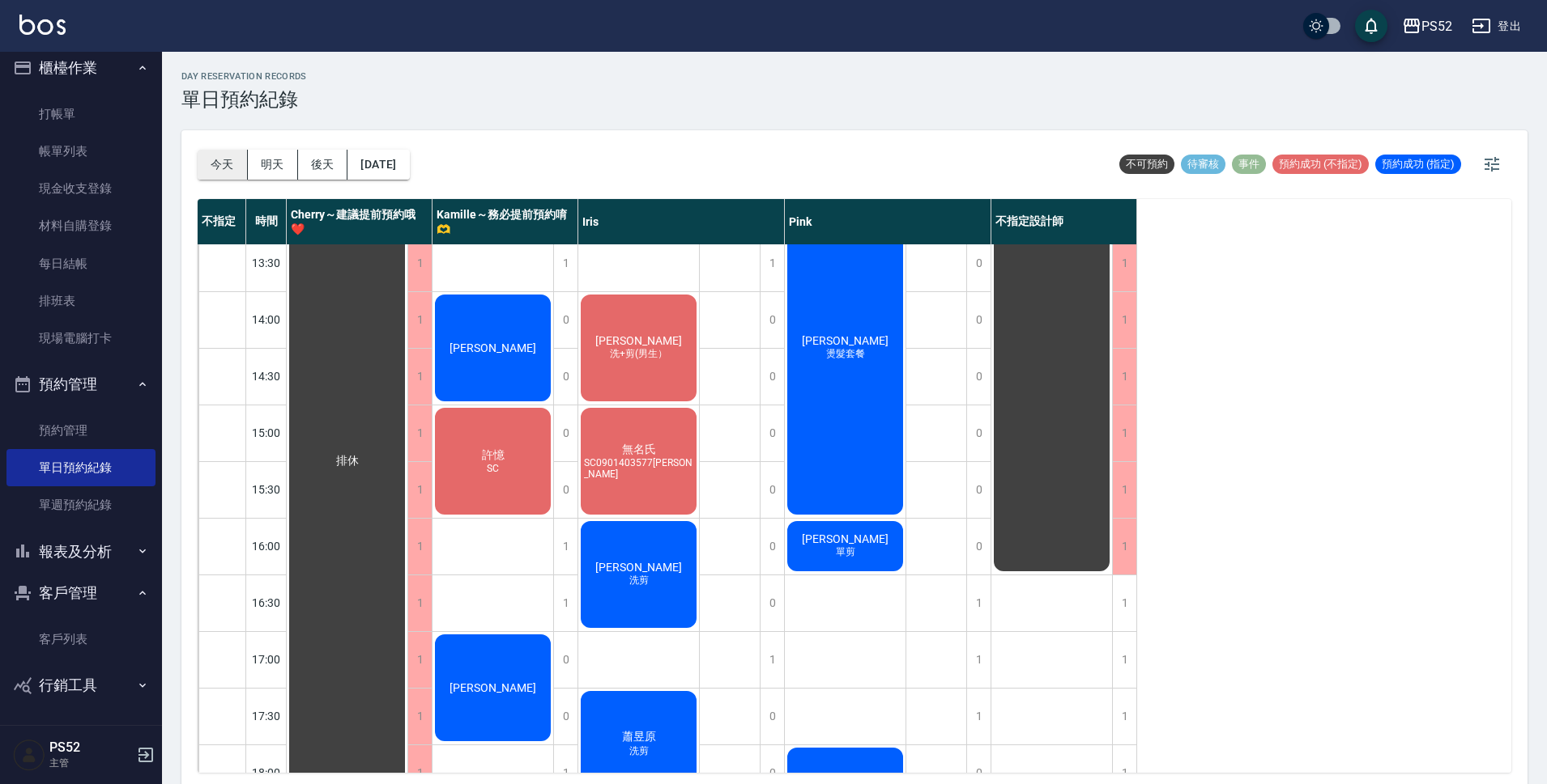
click at [232, 168] on button "今天" at bounding box center [222, 164] width 50 height 30
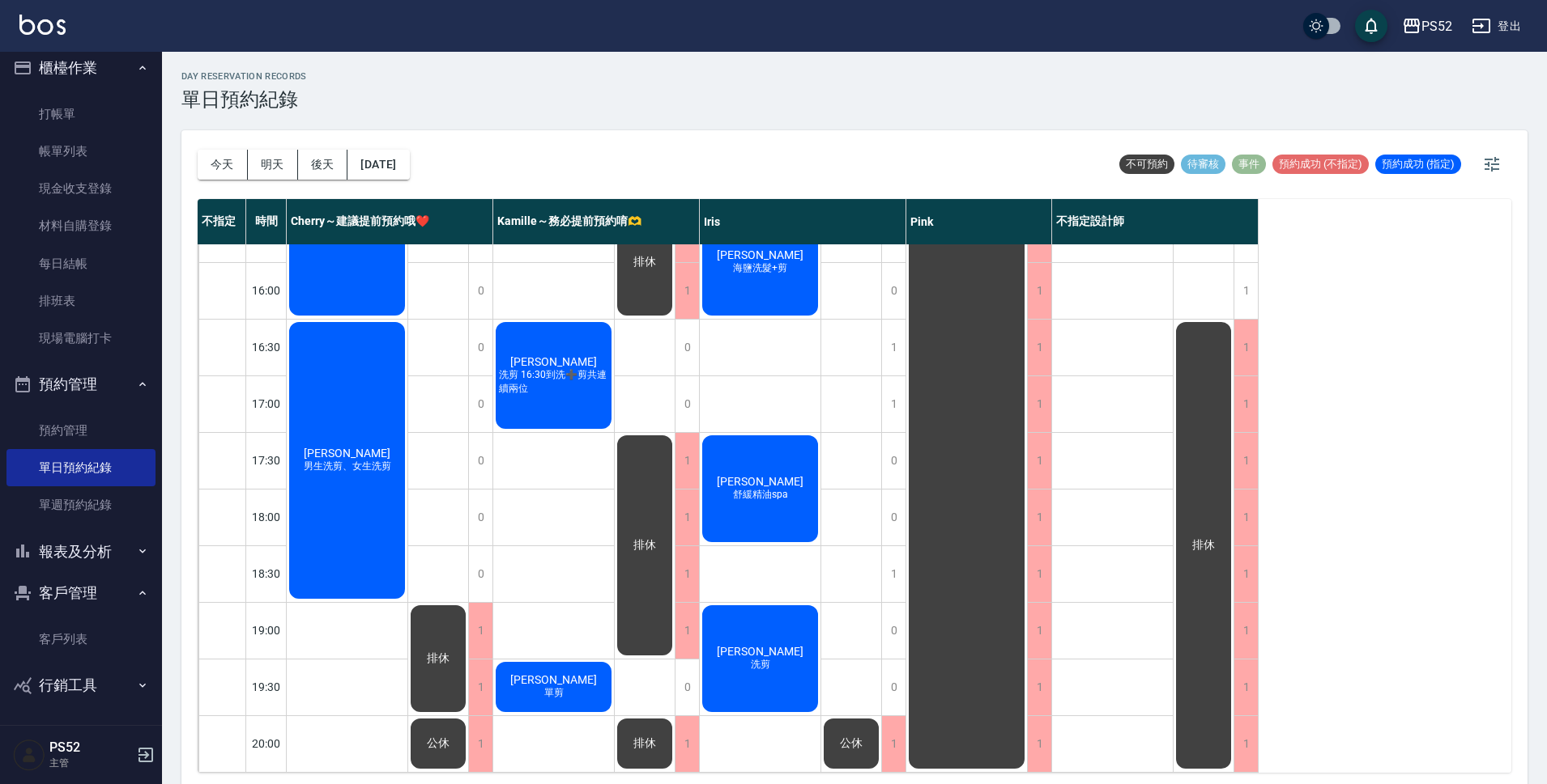
scroll to position [620, 0]
